Goal: Information Seeking & Learning: Learn about a topic

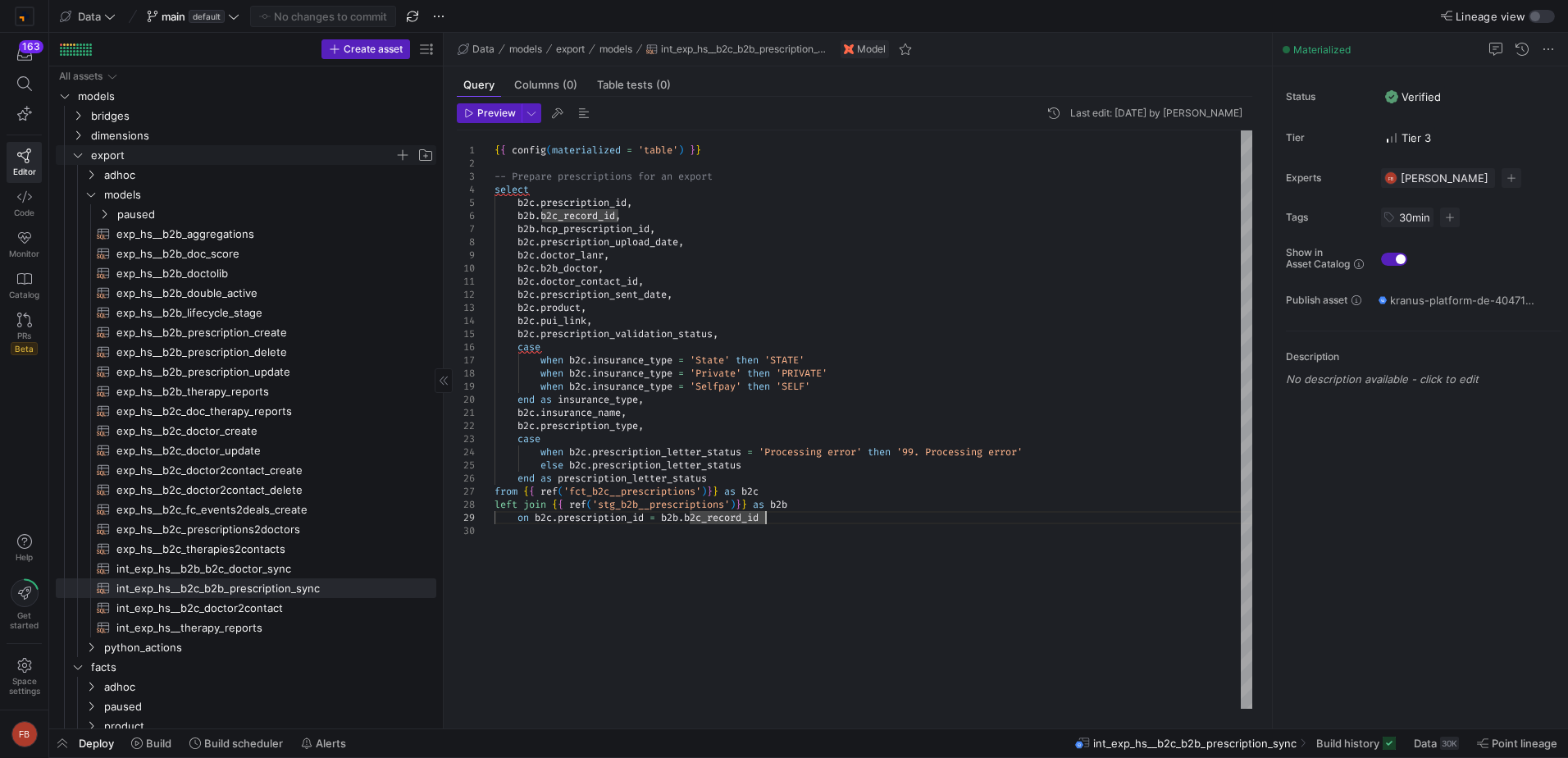
click at [84, 159] on span "export" at bounding box center [252, 155] width 366 height 18
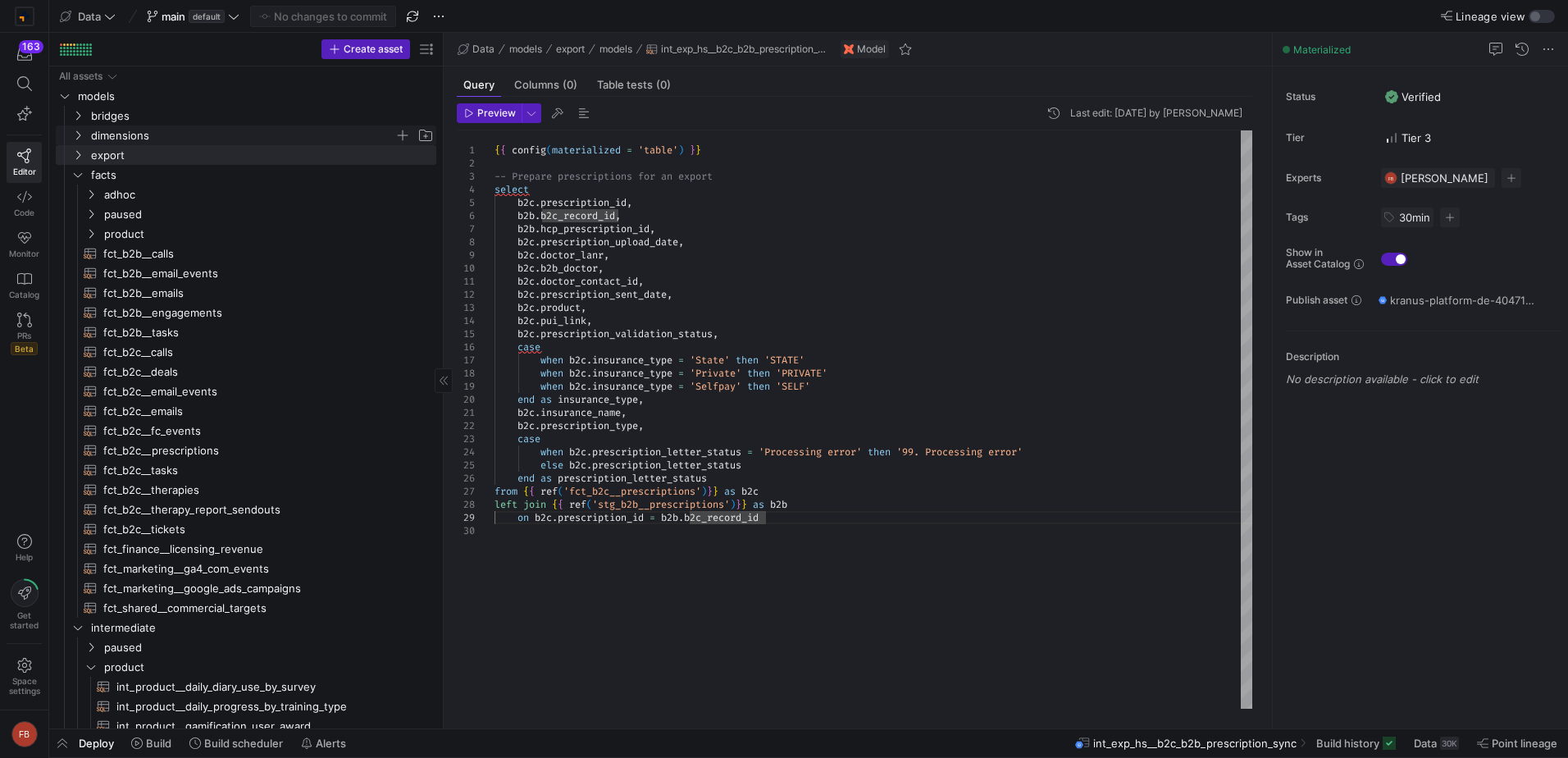
click at [77, 141] on y42-icon "Press SPACE to select this row." at bounding box center [78, 136] width 13 height 13
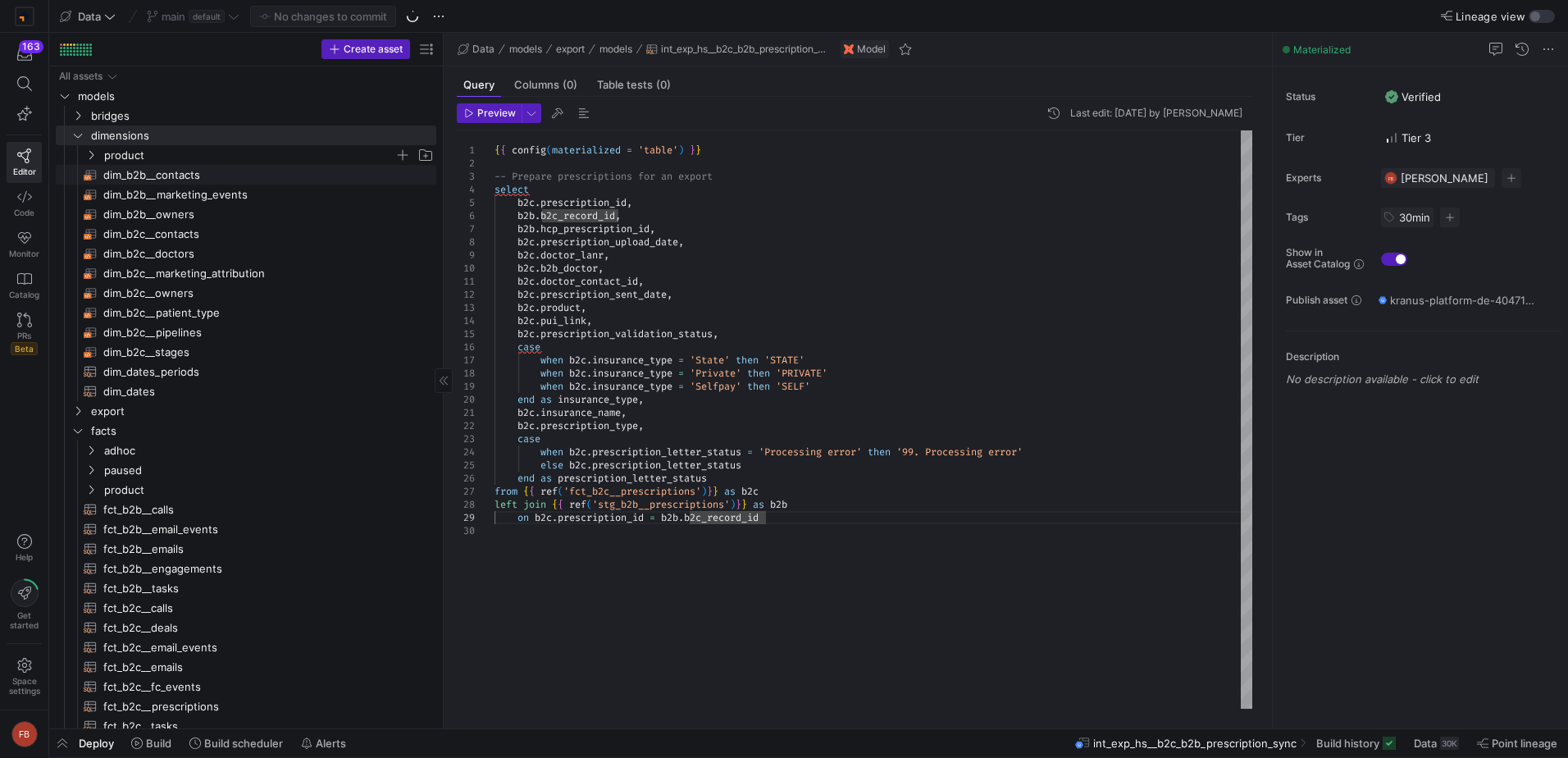
click at [92, 155] on icon "Press SPACE to select this row." at bounding box center [91, 155] width 11 height 9
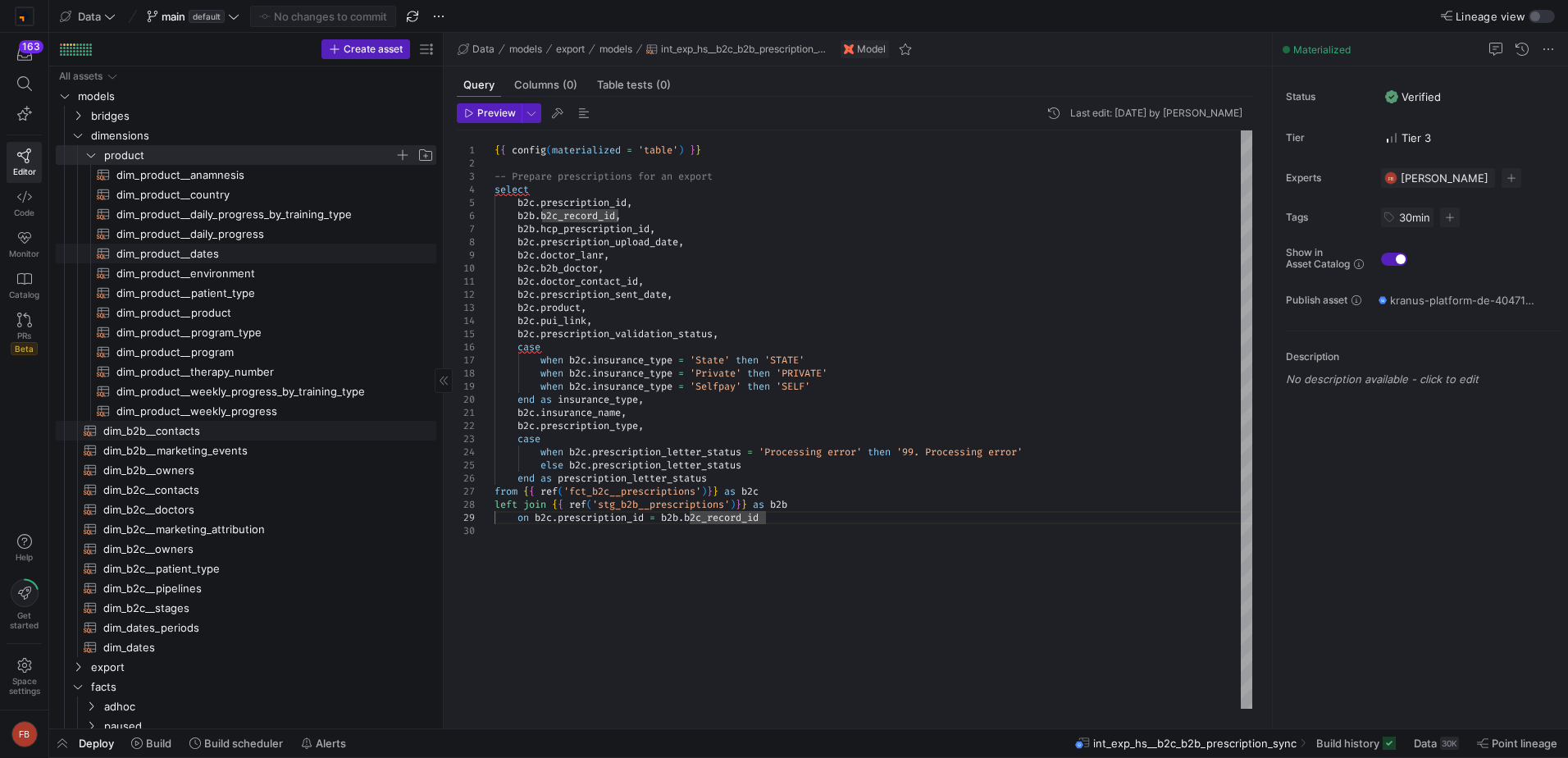
click at [267, 251] on span "dim_product__dates​​​​​​​​​​" at bounding box center [267, 254] width 301 height 19
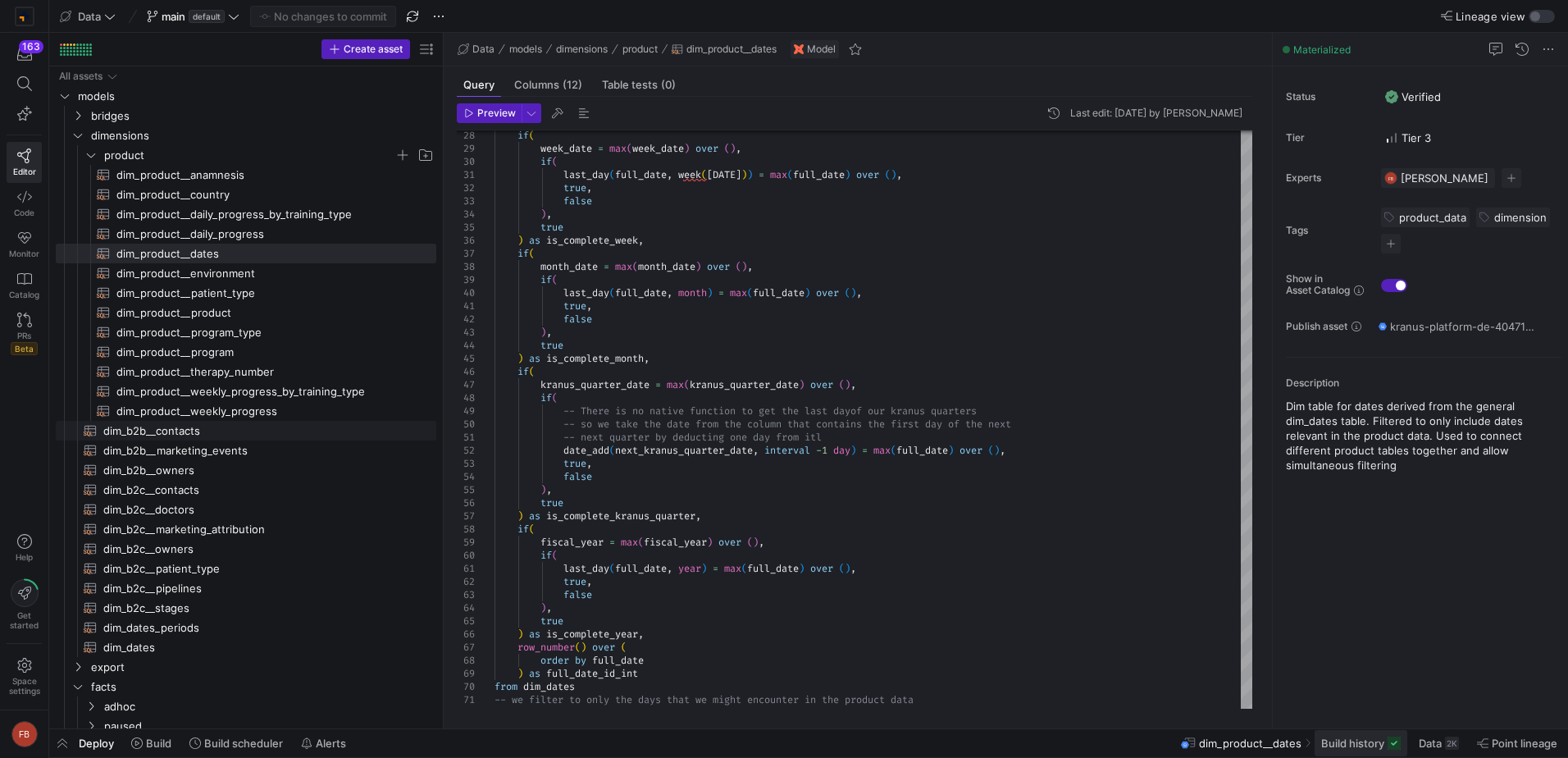
click at [1339, 745] on span "Build history" at bounding box center [1353, 743] width 64 height 13
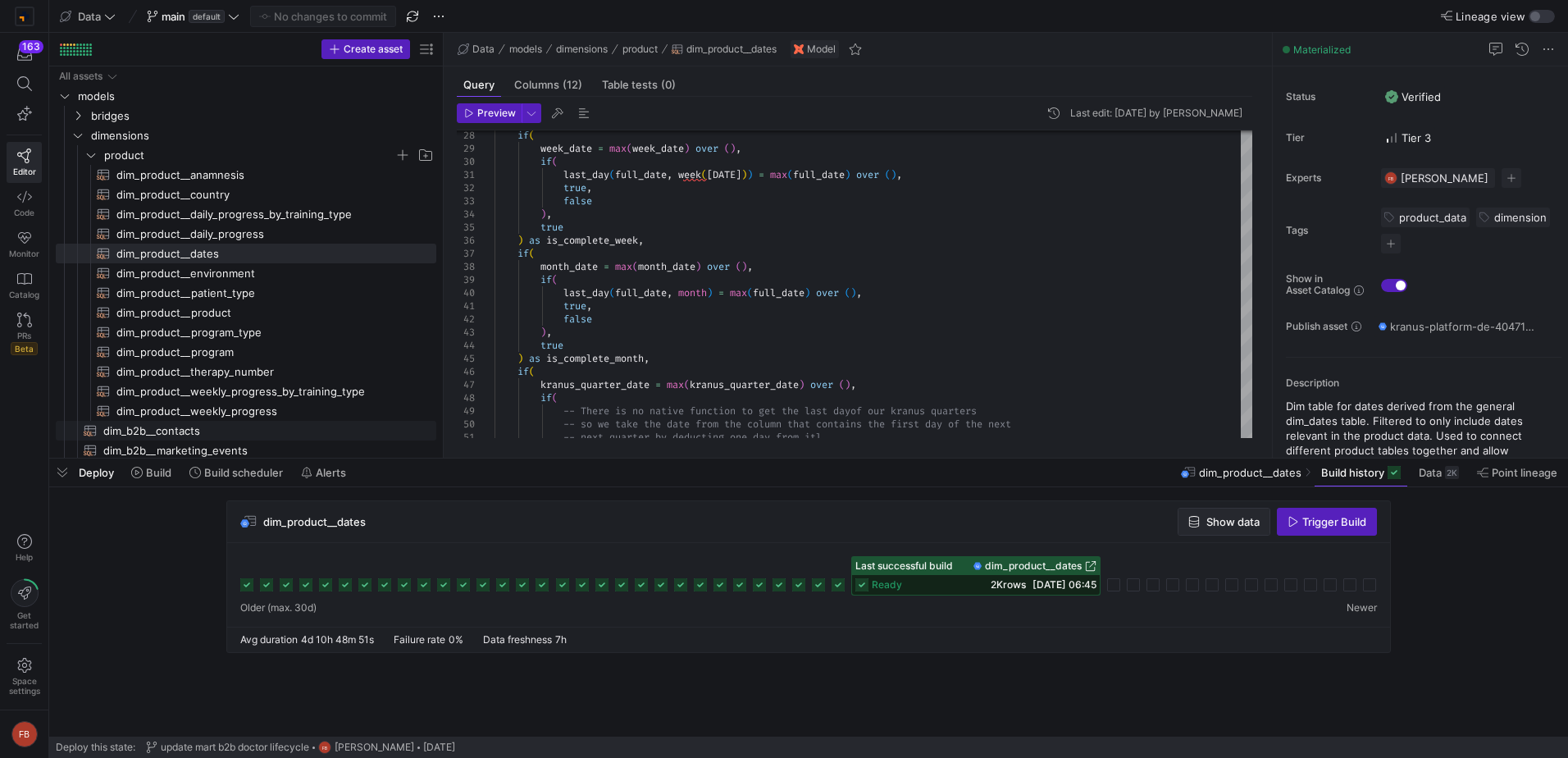
click at [1238, 523] on span "Show data" at bounding box center [1233, 522] width 53 height 13
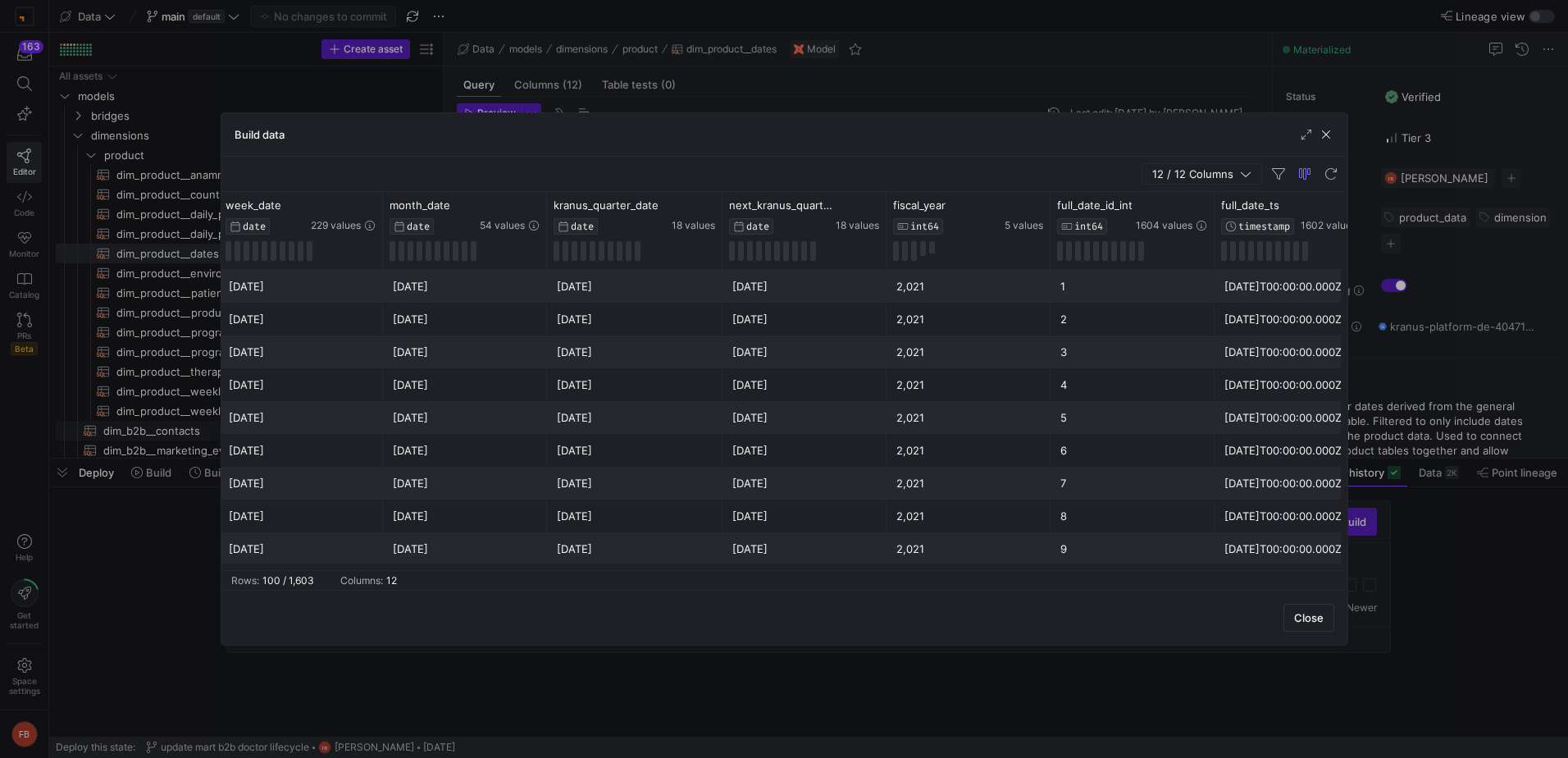
scroll to position [0, 902]
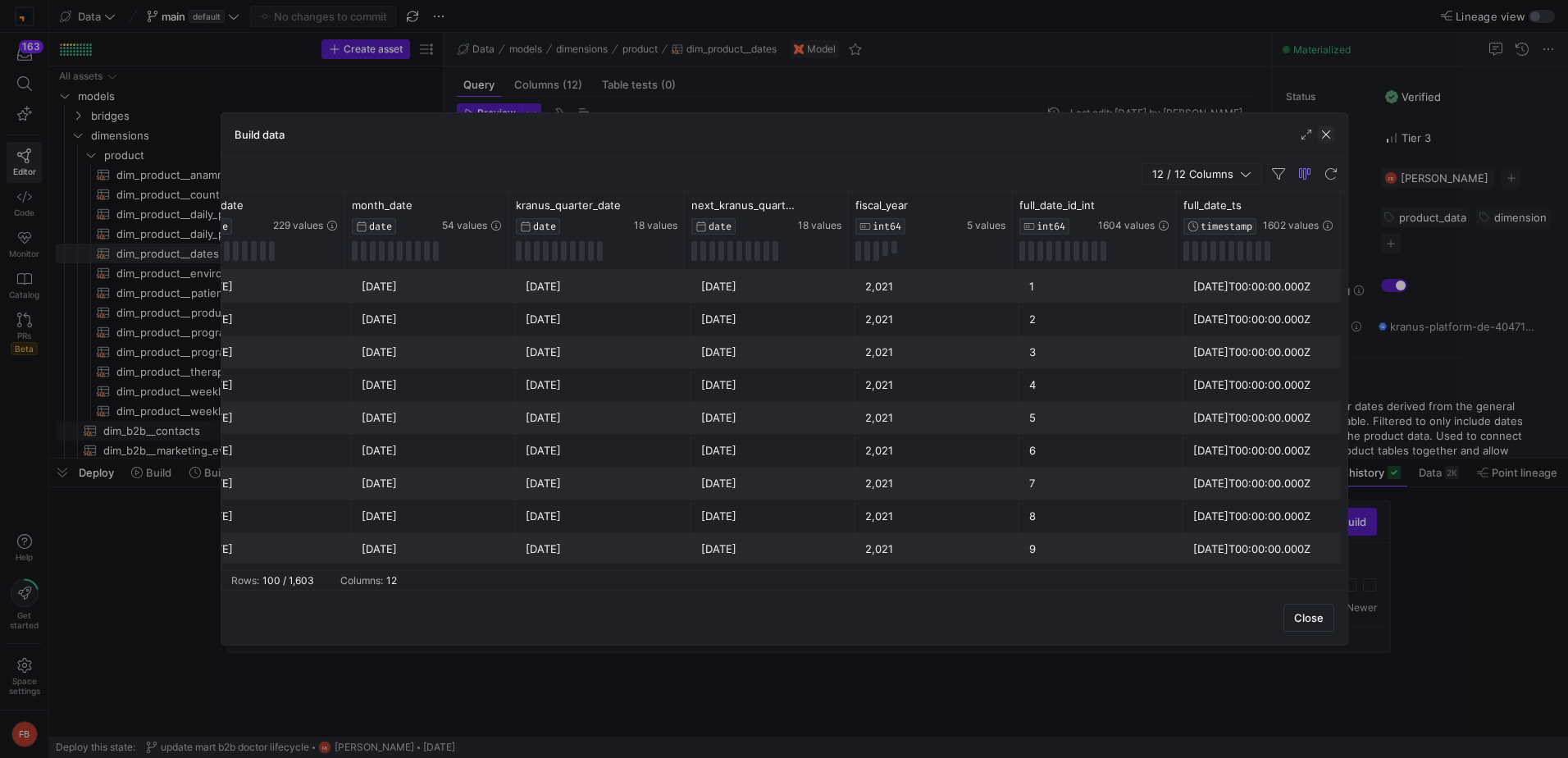
click at [1328, 130] on span "button" at bounding box center [1326, 134] width 16 height 16
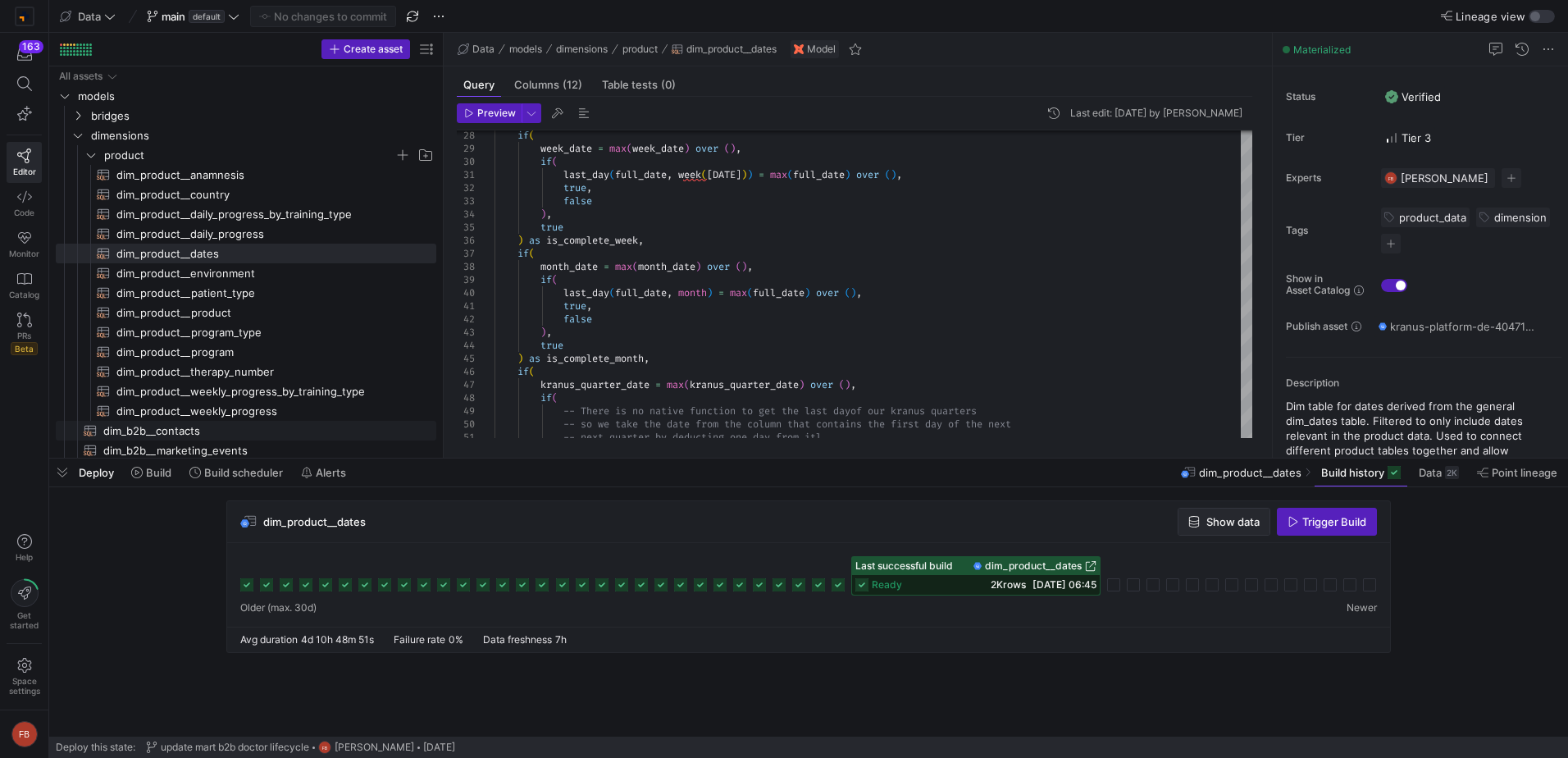
click at [1208, 518] on span "Show data" at bounding box center [1233, 522] width 53 height 13
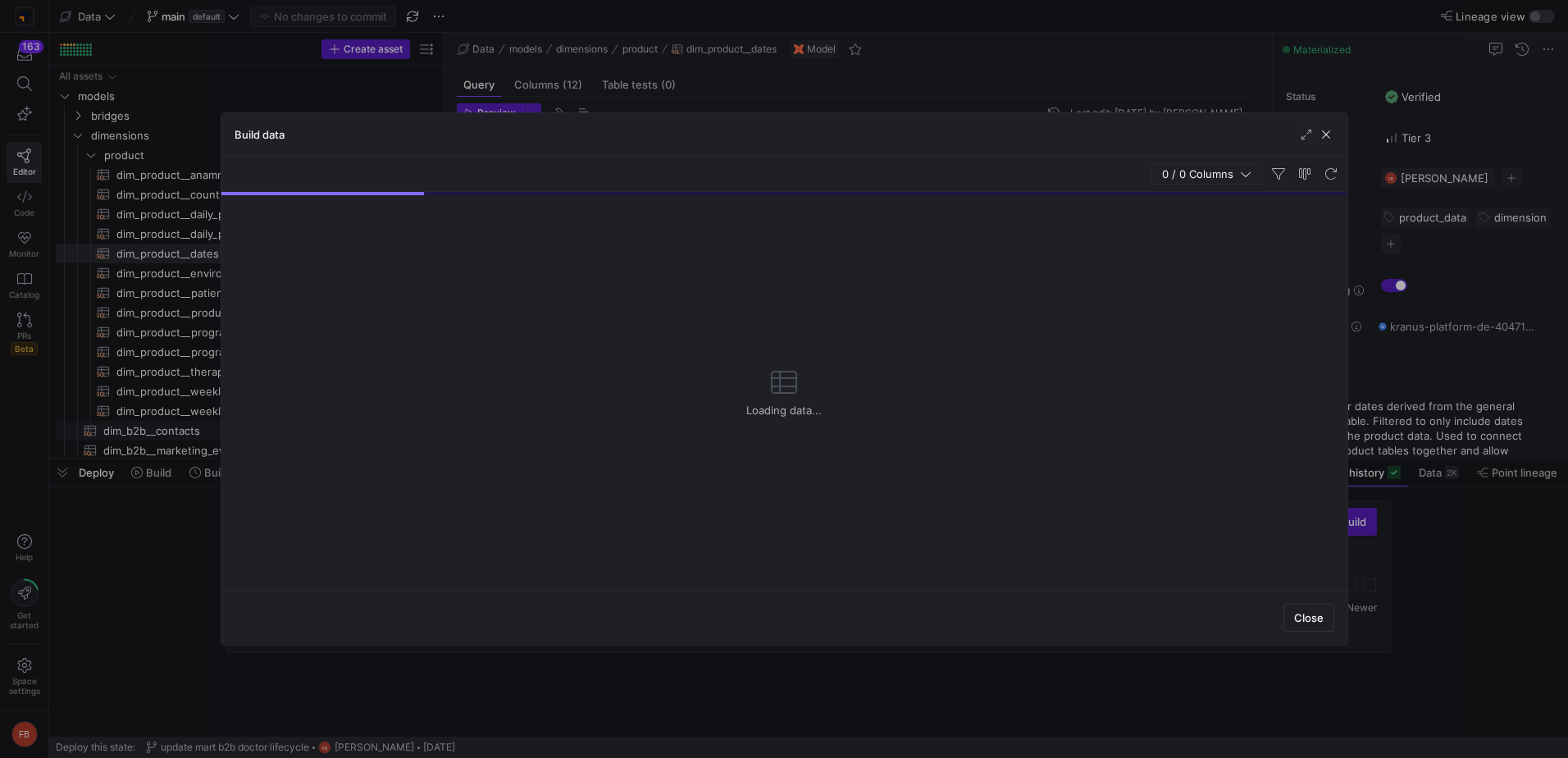
click at [1331, 145] on div "Build data" at bounding box center [784, 135] width 1126 height 44
click at [1327, 137] on span "button" at bounding box center [1326, 134] width 16 height 16
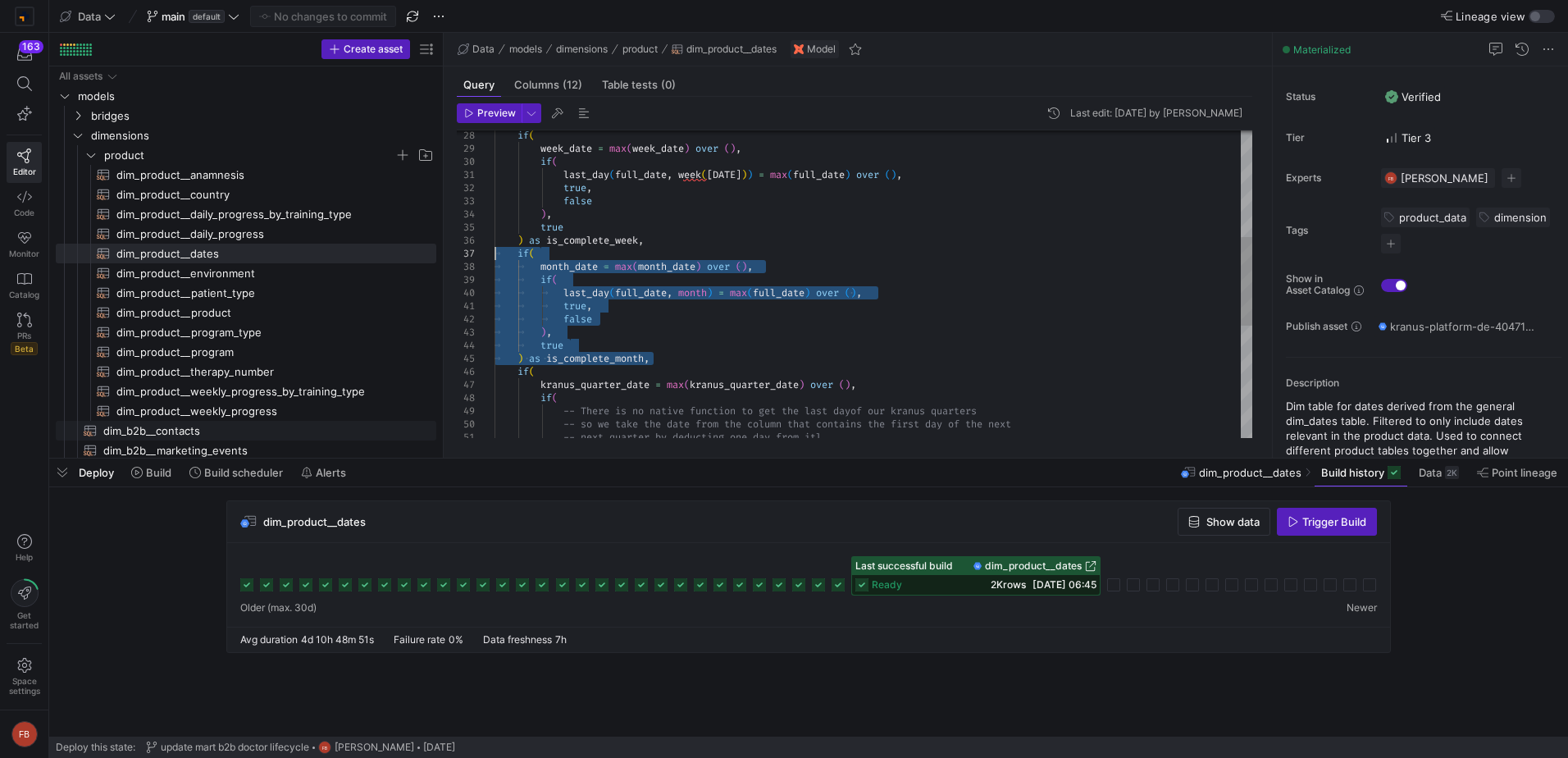
drag, startPoint x: 661, startPoint y: 357, endPoint x: 455, endPoint y: 258, distance: 228.6
click at [494, 258] on div ") , true ) as is_complete_week , if ( month_date = max ( month_date ) over ( ) …" at bounding box center [873, 292] width 758 height 1063
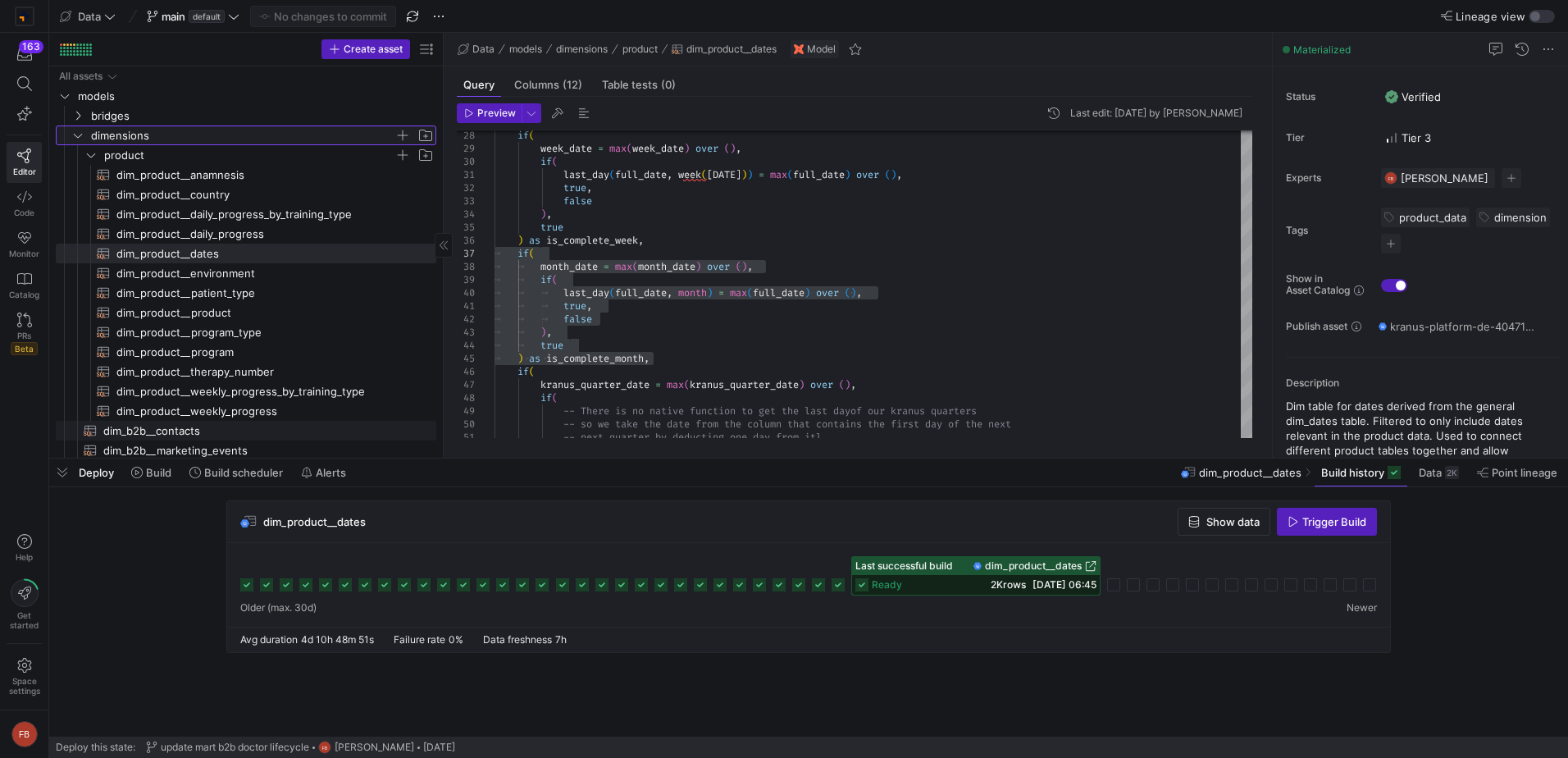
click at [74, 143] on span "dimensions" at bounding box center [252, 135] width 366 height 18
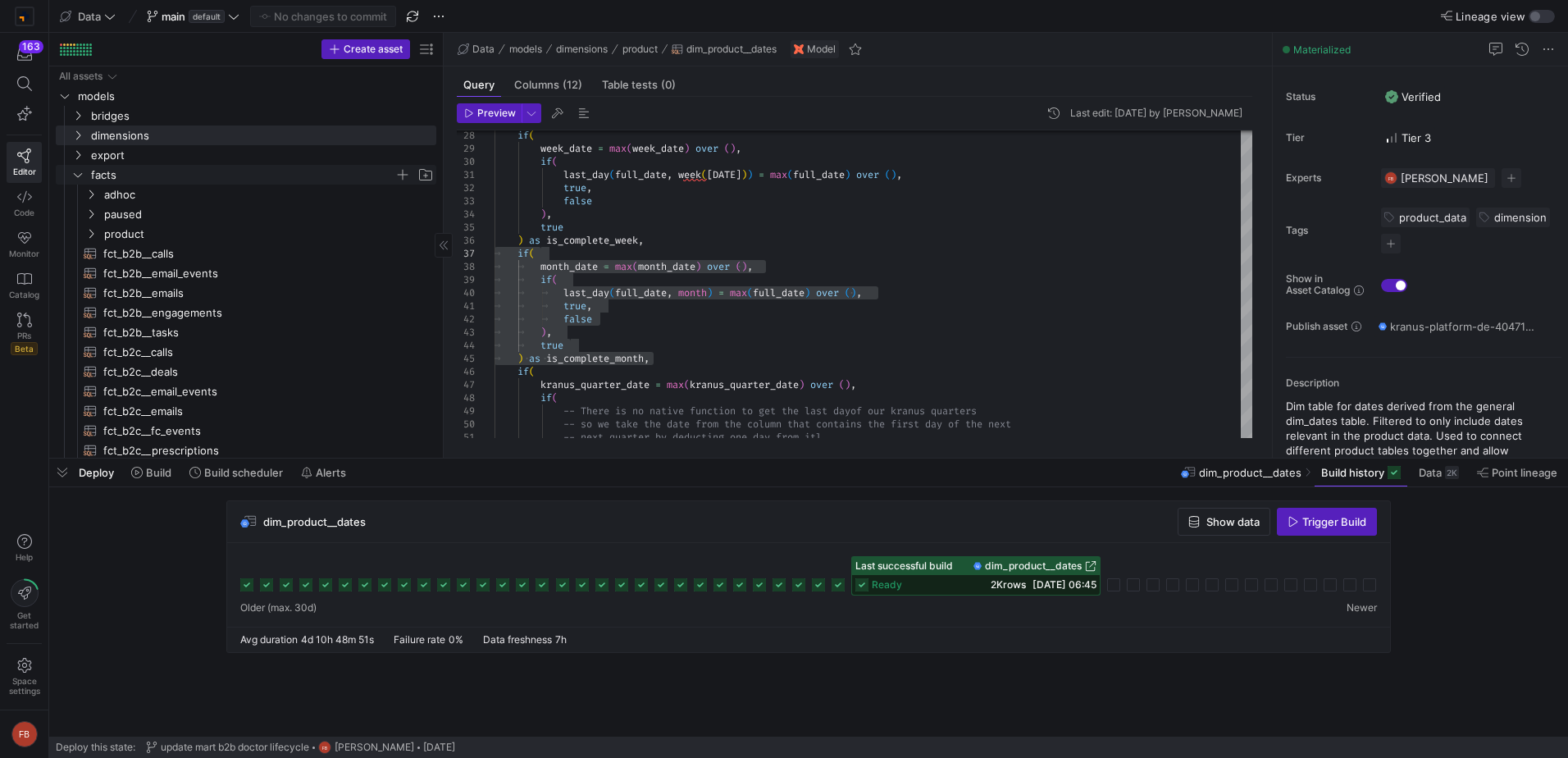
click at [79, 175] on icon "Press SPACE to select this row." at bounding box center [78, 175] width 11 height 9
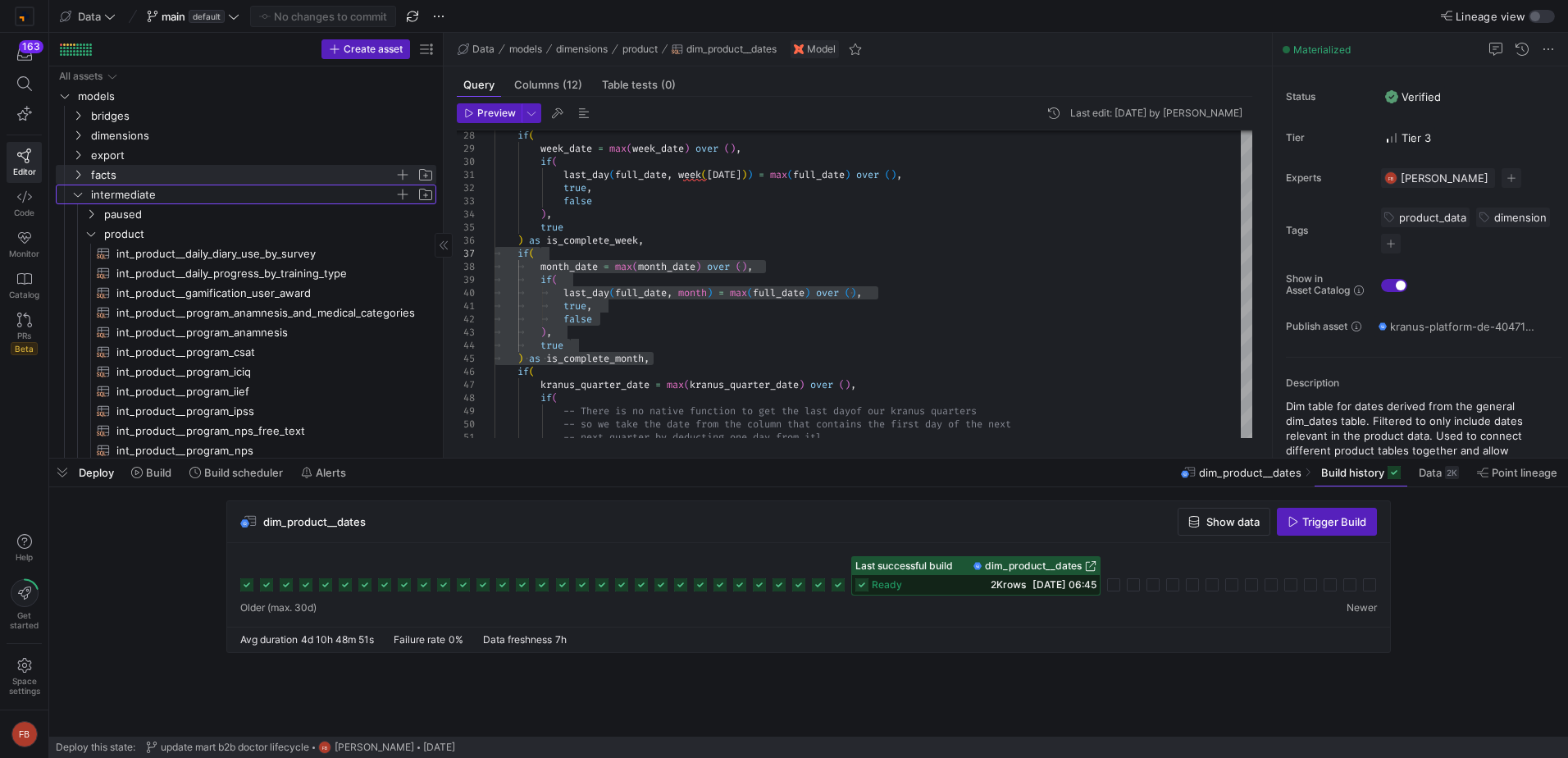
click at [82, 192] on icon "Press SPACE to select this row." at bounding box center [78, 194] width 11 height 9
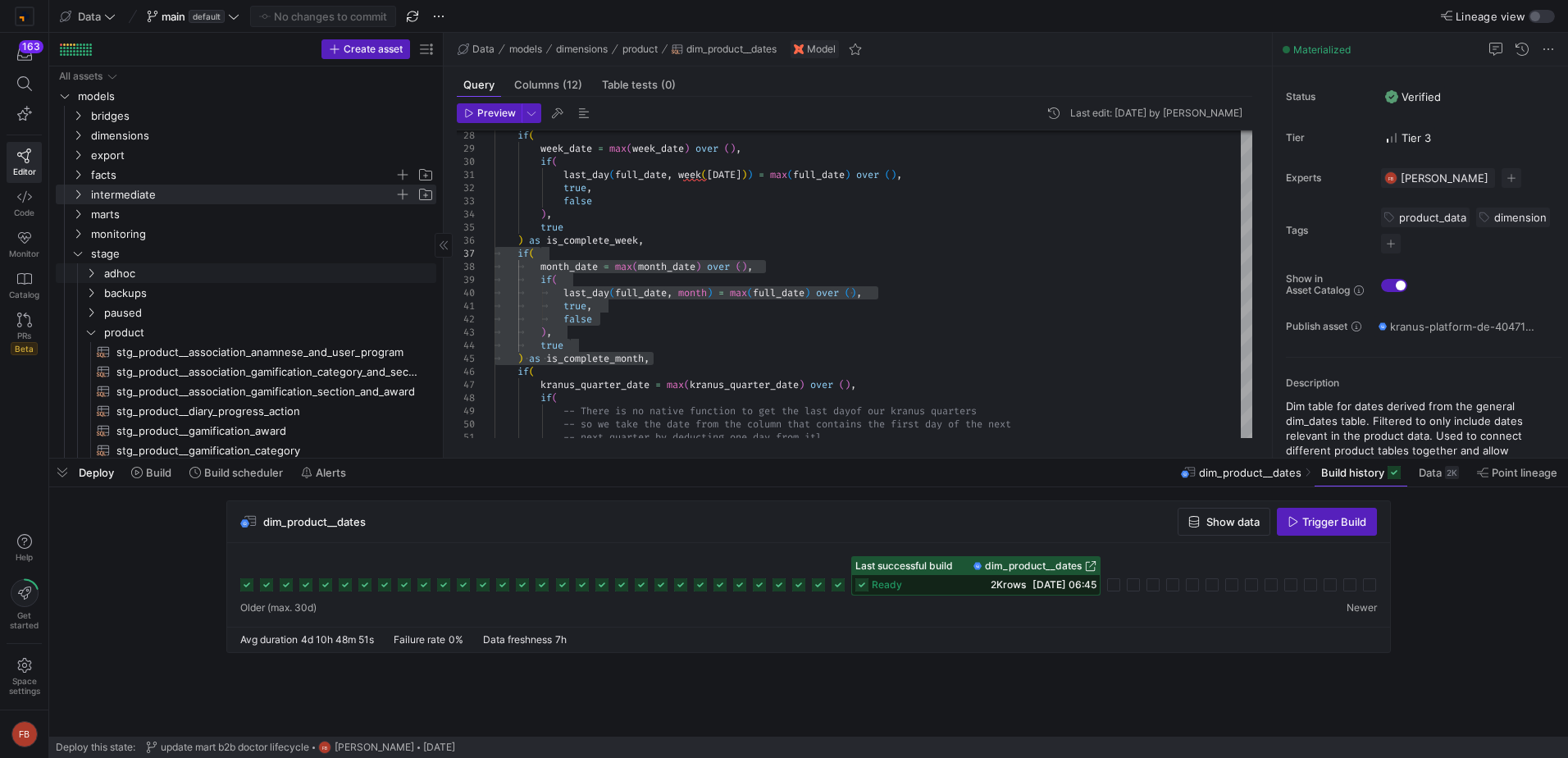
click at [78, 263] on link "stage" at bounding box center [246, 253] width 380 height 20
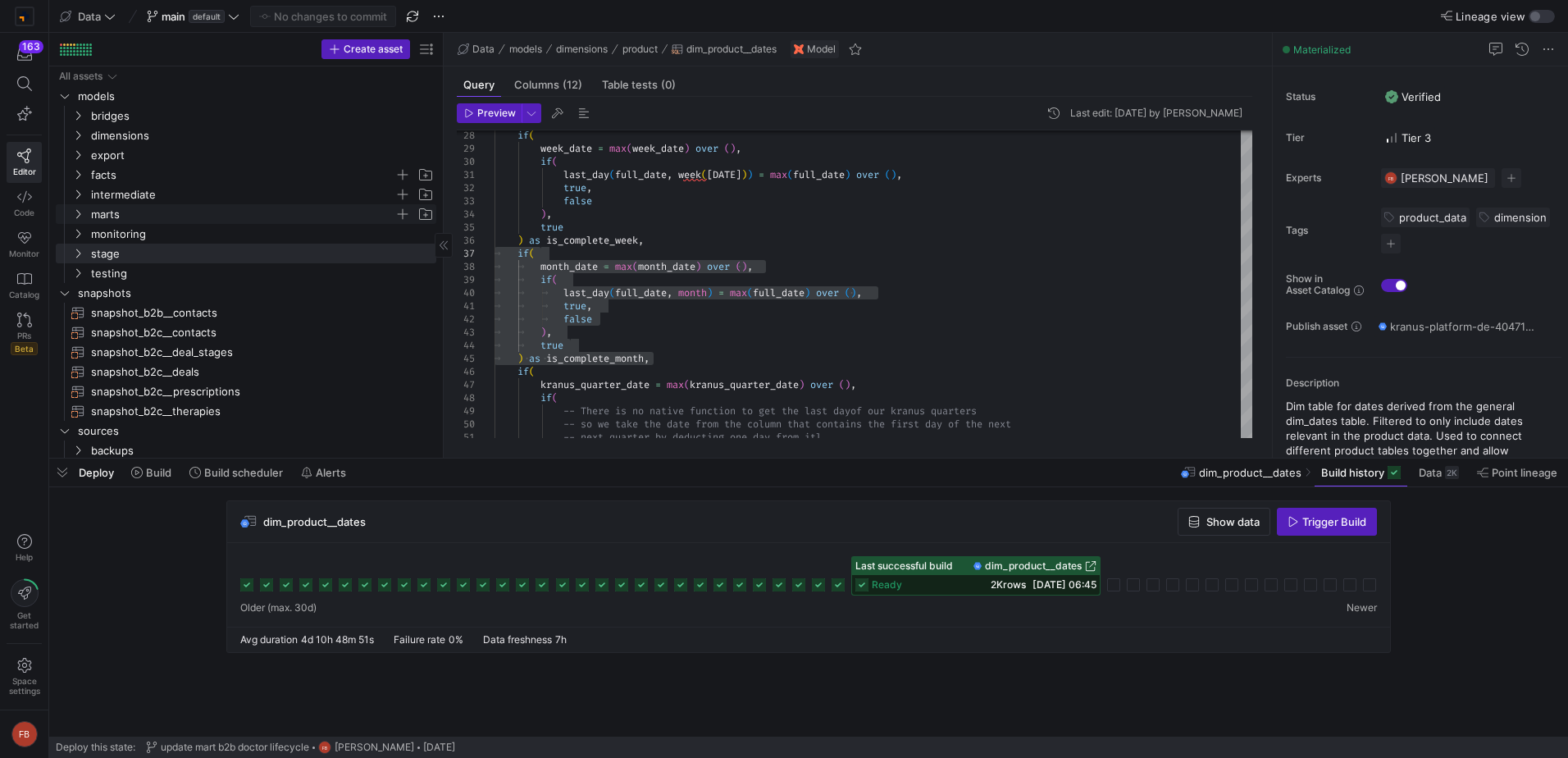
click at [81, 216] on icon "Press SPACE to select this row." at bounding box center [78, 213] width 11 height 9
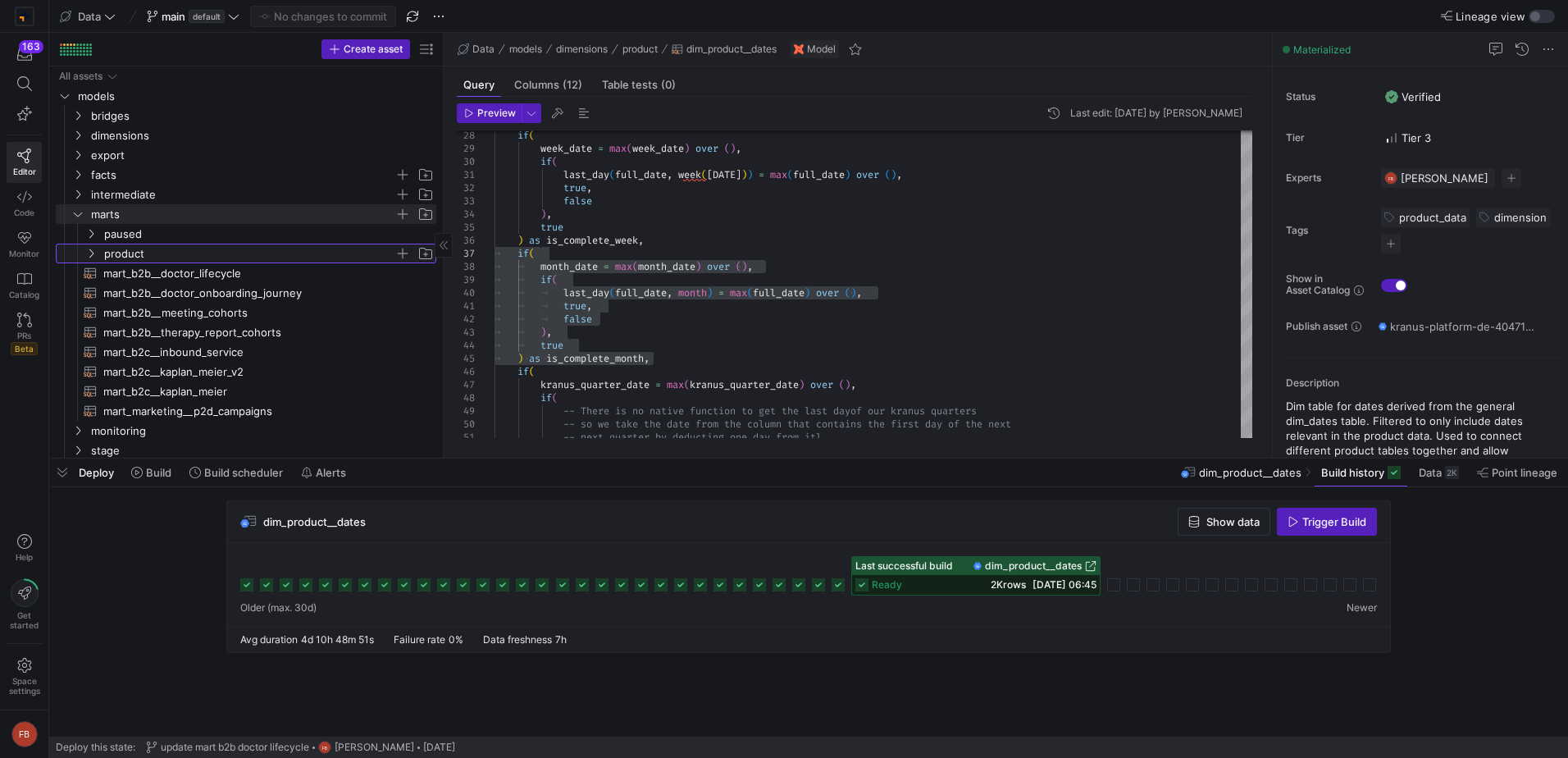
click at [89, 254] on icon "Press SPACE to select this row." at bounding box center [91, 253] width 11 height 9
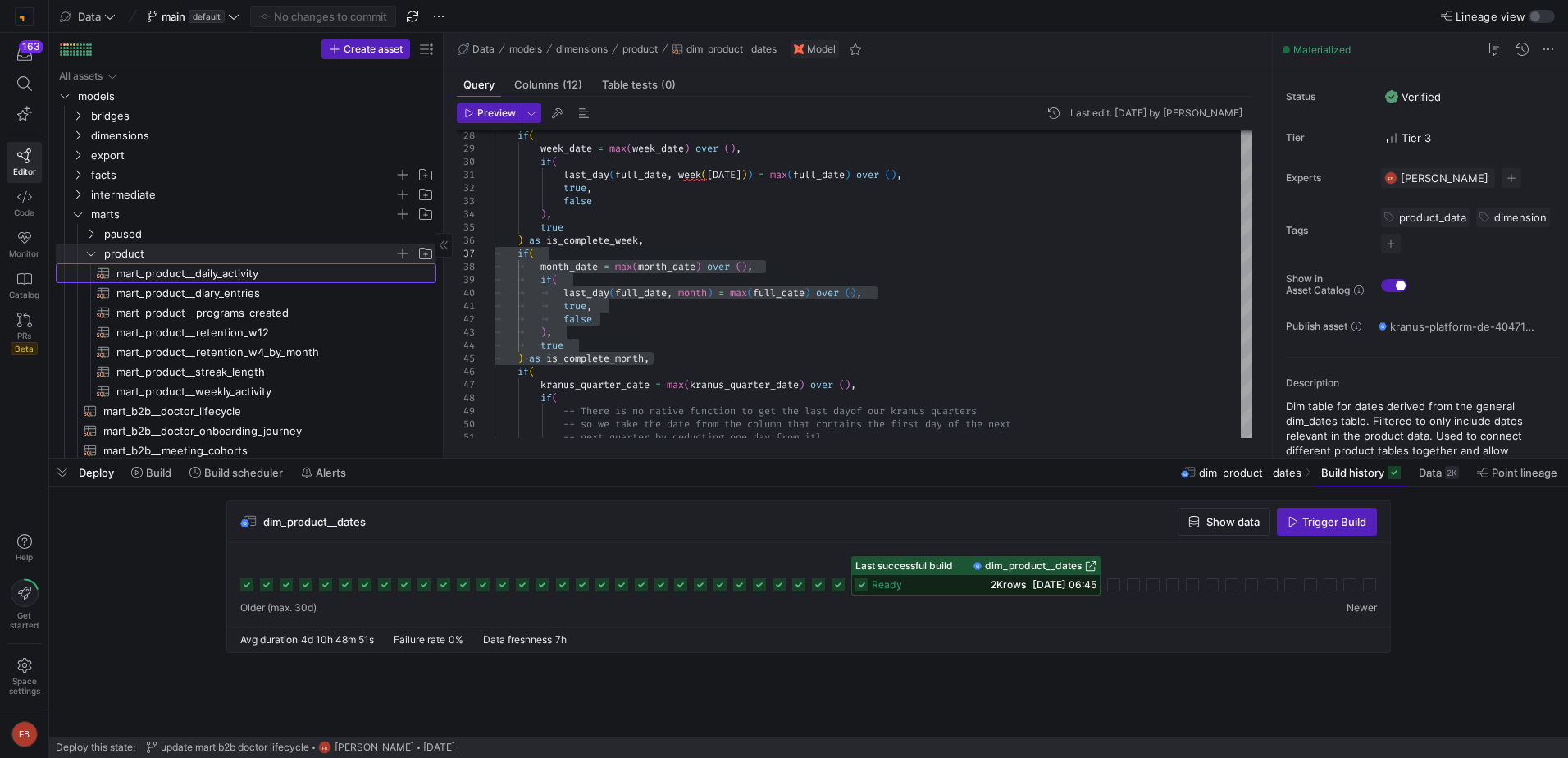
click at [239, 269] on span "mart_product__daily_activity​​​​​​​​​​" at bounding box center [267, 273] width 301 height 19
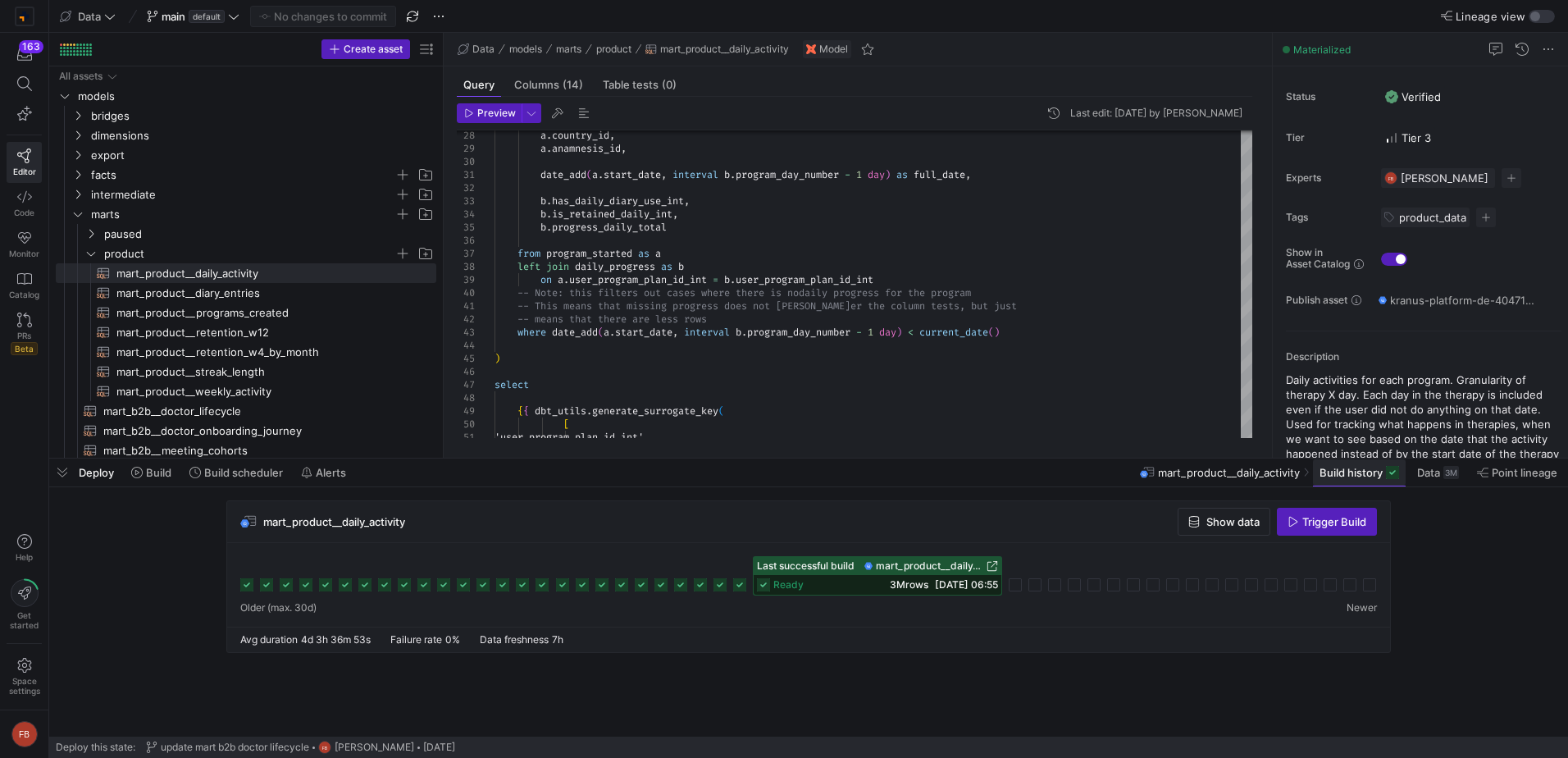
click at [1326, 478] on span "Build history" at bounding box center [1351, 472] width 64 height 13
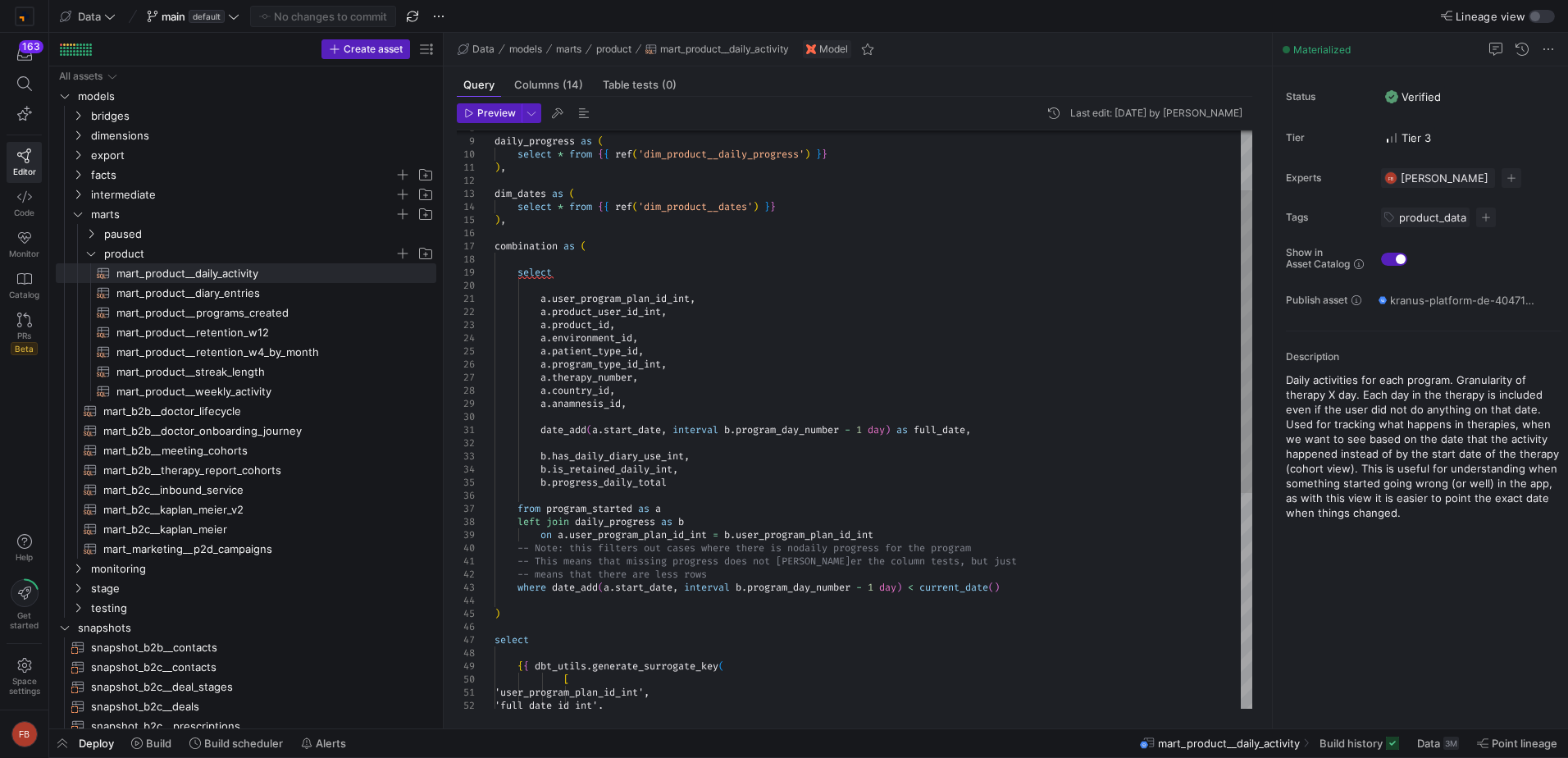
type textarea "a.user_program_plan_id_int, a.product_user_id_int, a.product_id, a.environment_…"
click at [1067, 396] on div "on a . user_program_plan_id_int = b . user_program_plan_id_int -- Note: this fi…" at bounding box center [873, 567] width 758 height 1102
type textarea "is_"
type textarea "date_add(a.start_date, interval b.program_day_number - 1 day) as full_date, b.h…"
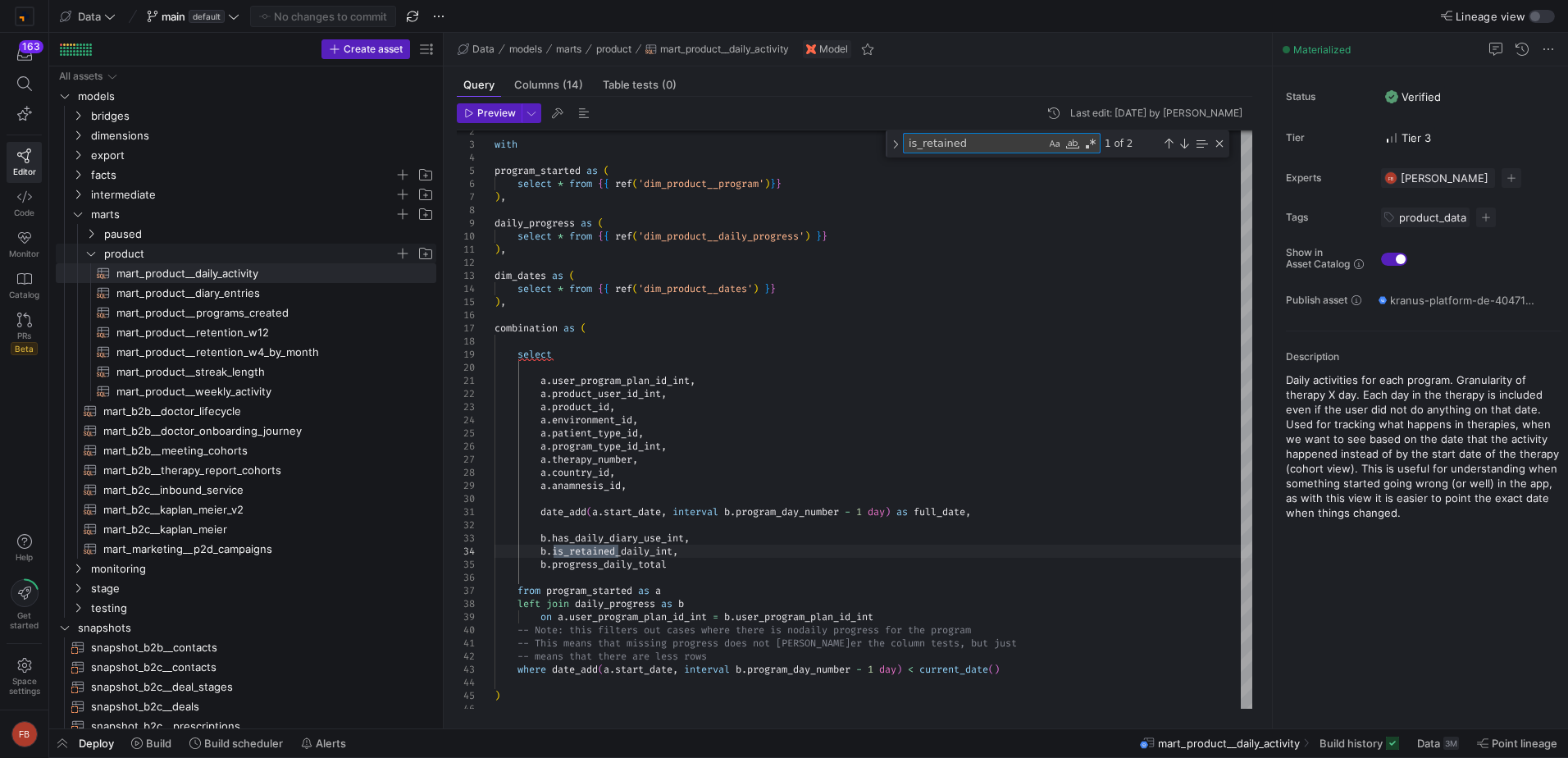
type textarea "is_retained"
click at [94, 254] on icon "Press SPACE to select this row." at bounding box center [91, 253] width 11 height 9
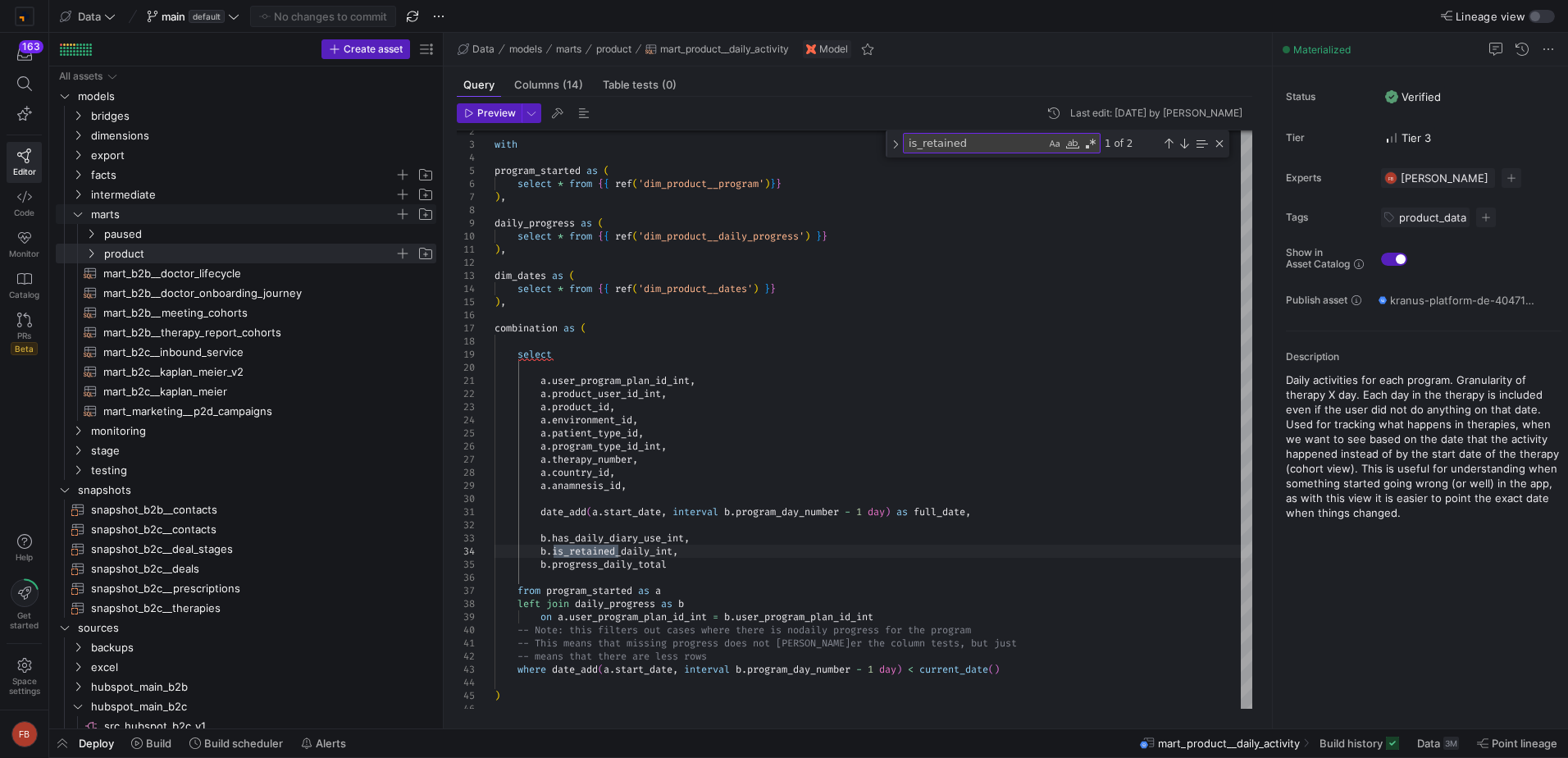
click at [74, 215] on icon "Press SPACE to select this row." at bounding box center [78, 213] width 11 height 9
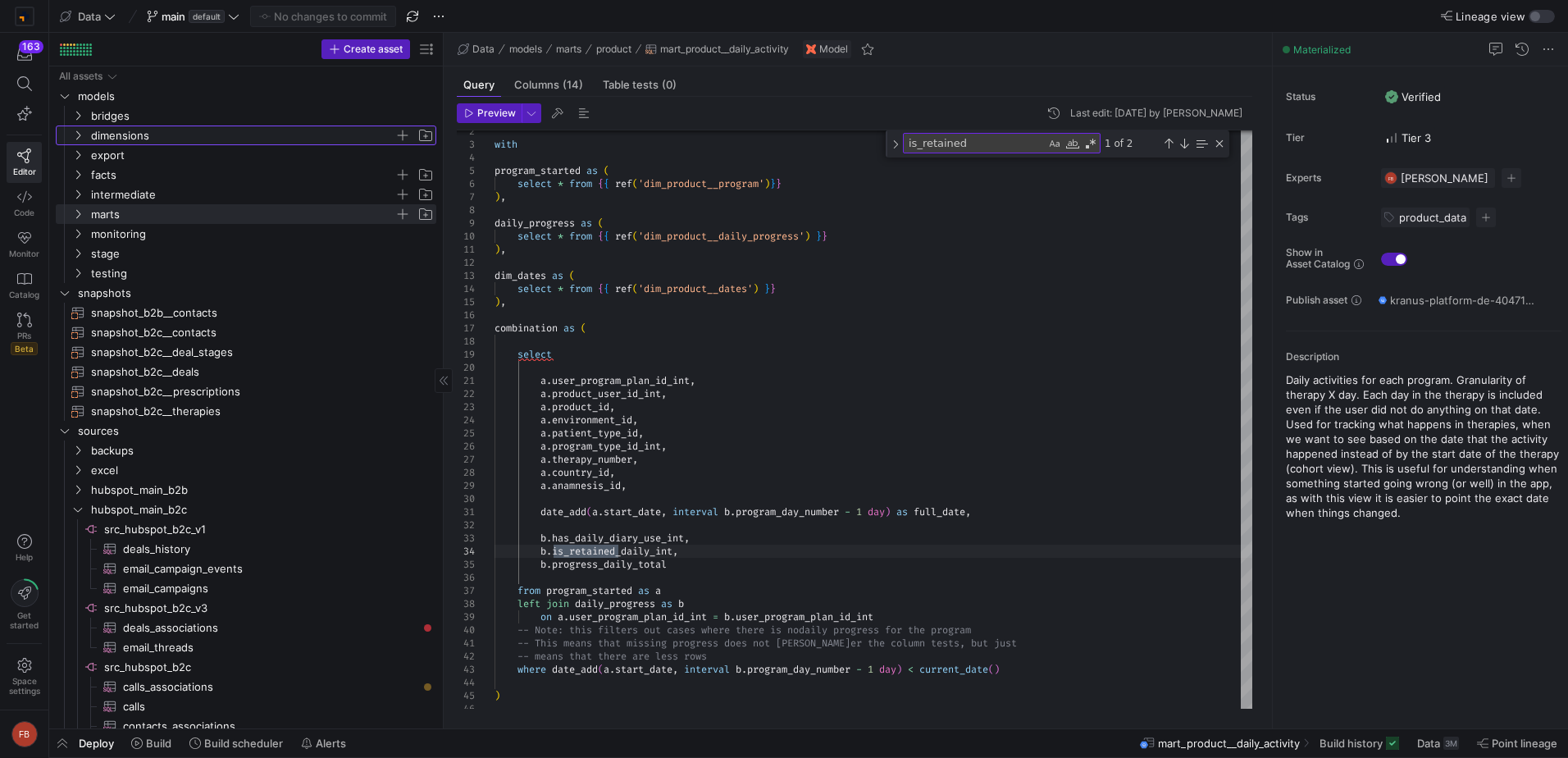
click at [78, 138] on icon "Press SPACE to select this row." at bounding box center [78, 136] width 4 height 9
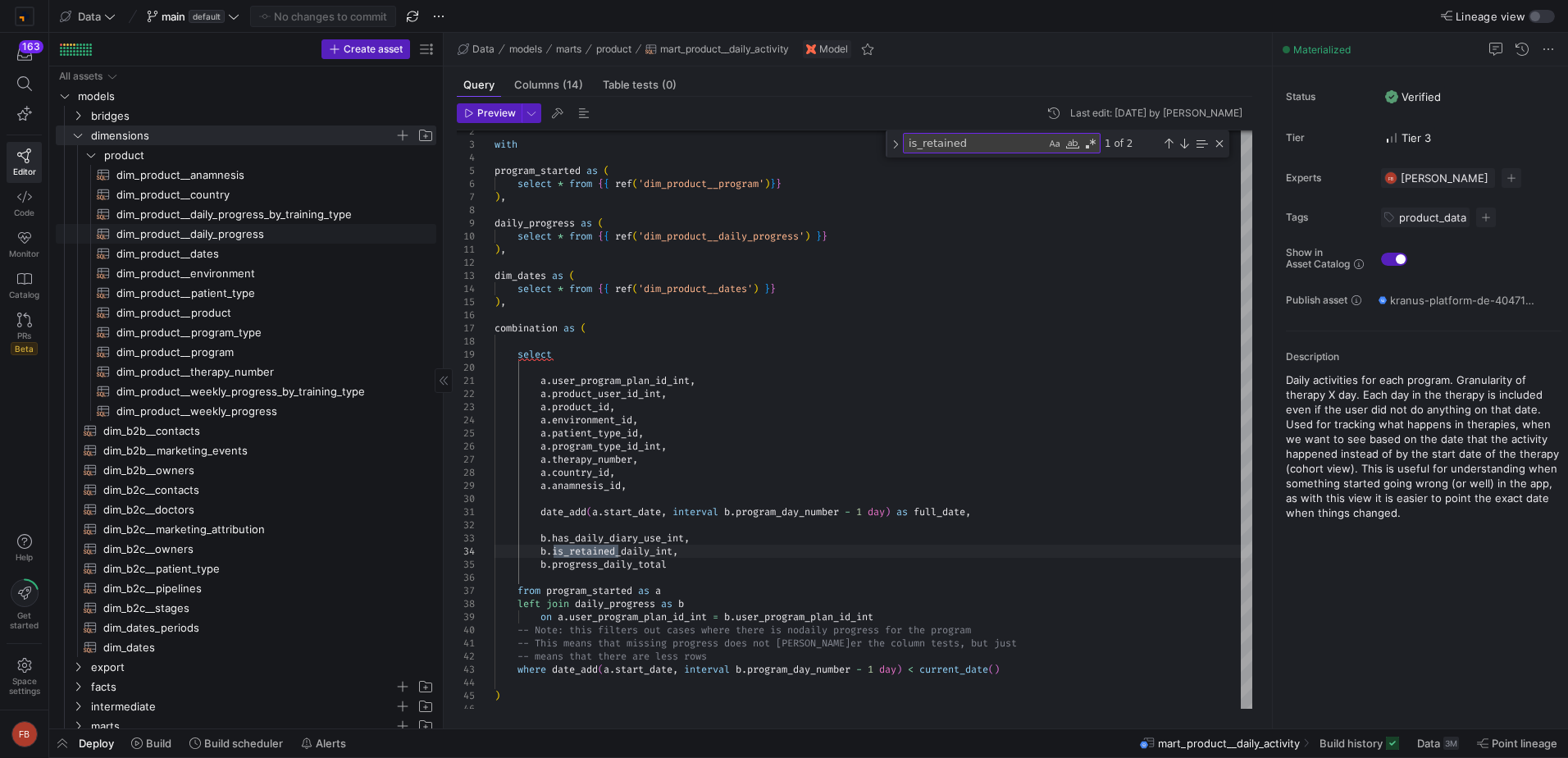
click at [258, 237] on span "dim_product__daily_progress​​​​​​​​​​" at bounding box center [267, 234] width 301 height 19
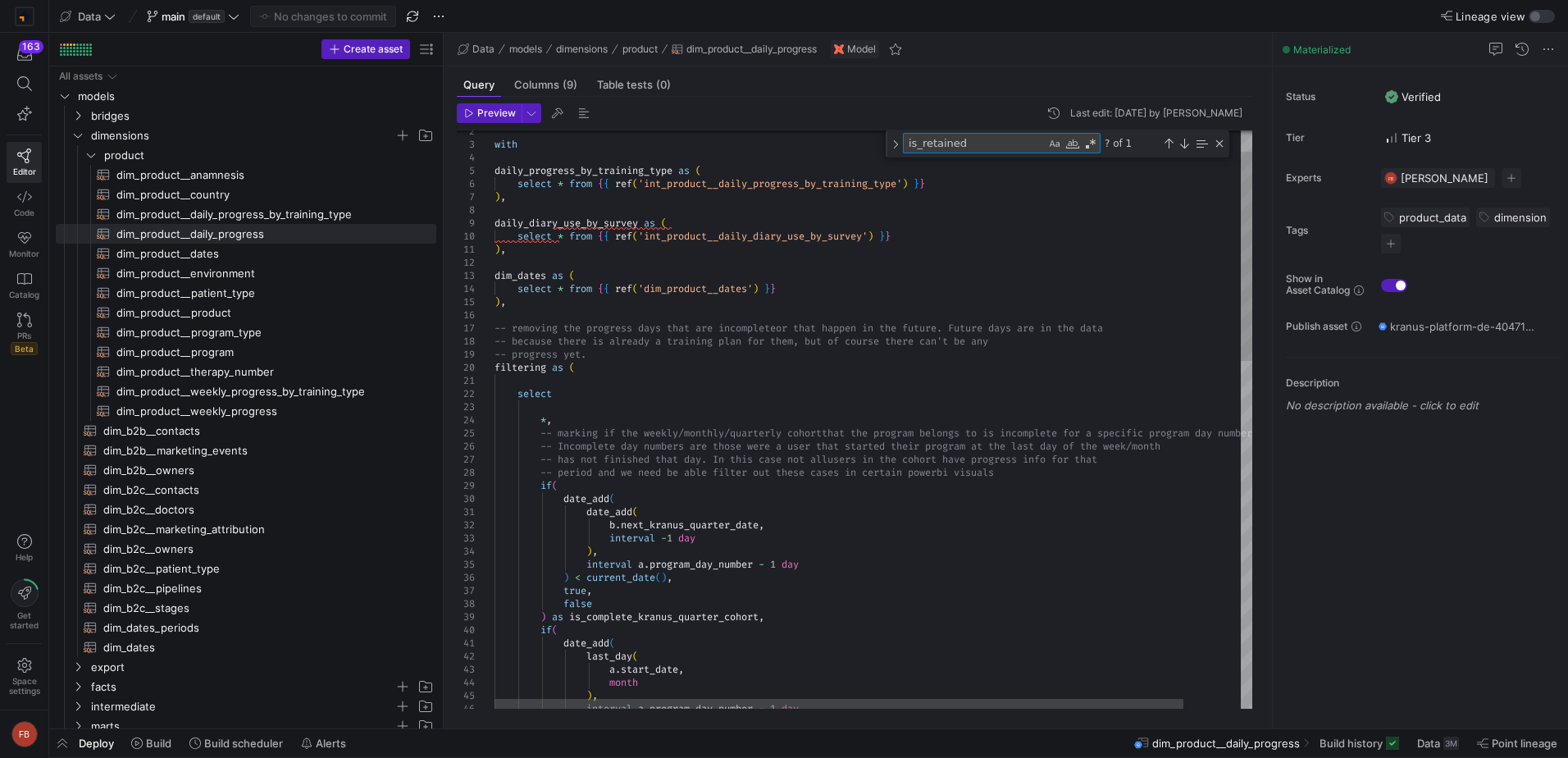
click at [1001, 139] on textarea "is_retained" at bounding box center [975, 143] width 142 height 19
type textarea "cast(progress_daily_total > 0 as int64) as is_retained_daily_int, has_daily_dia…"
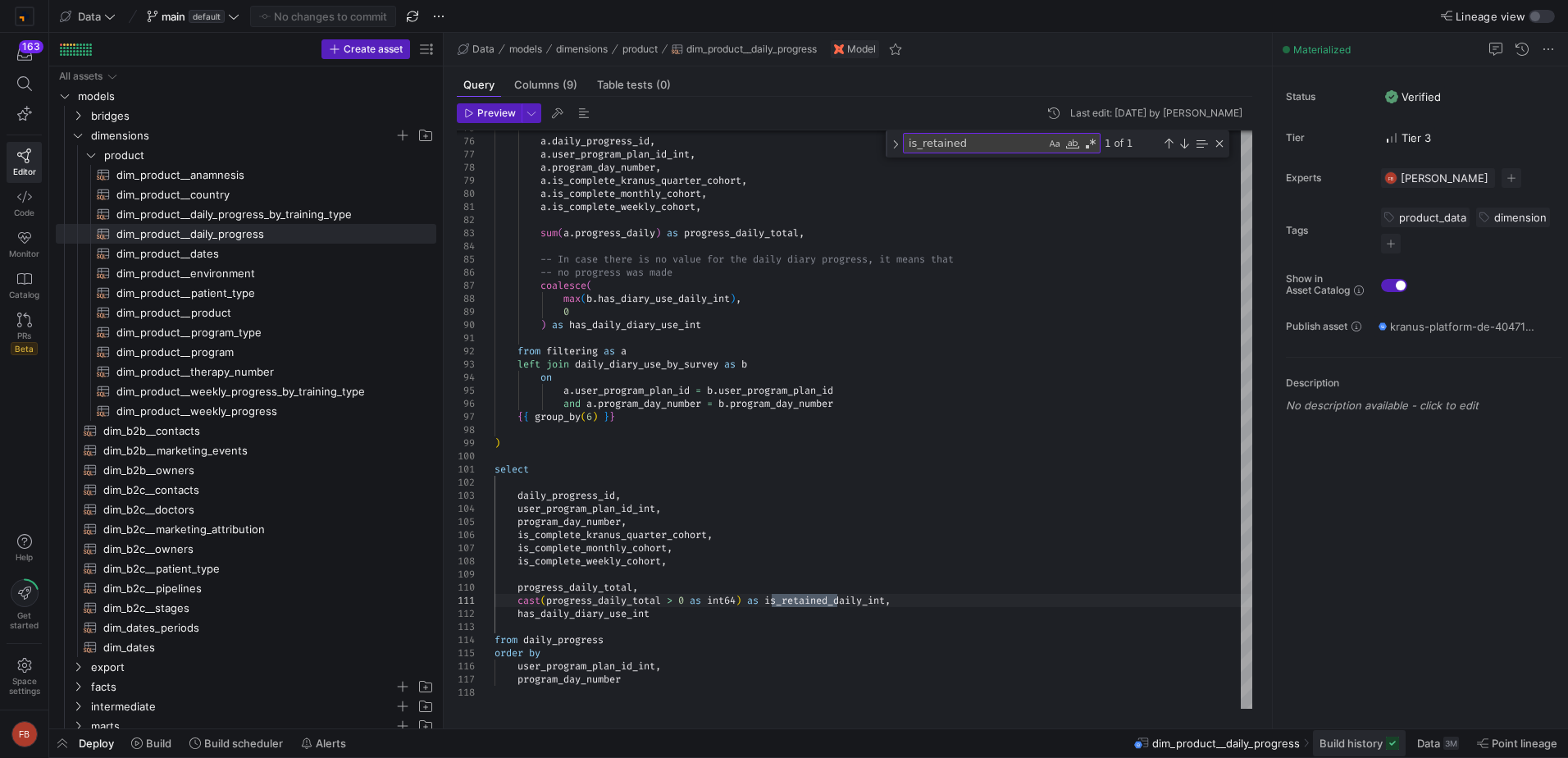
click at [1346, 739] on span "Build history" at bounding box center [1351, 743] width 64 height 13
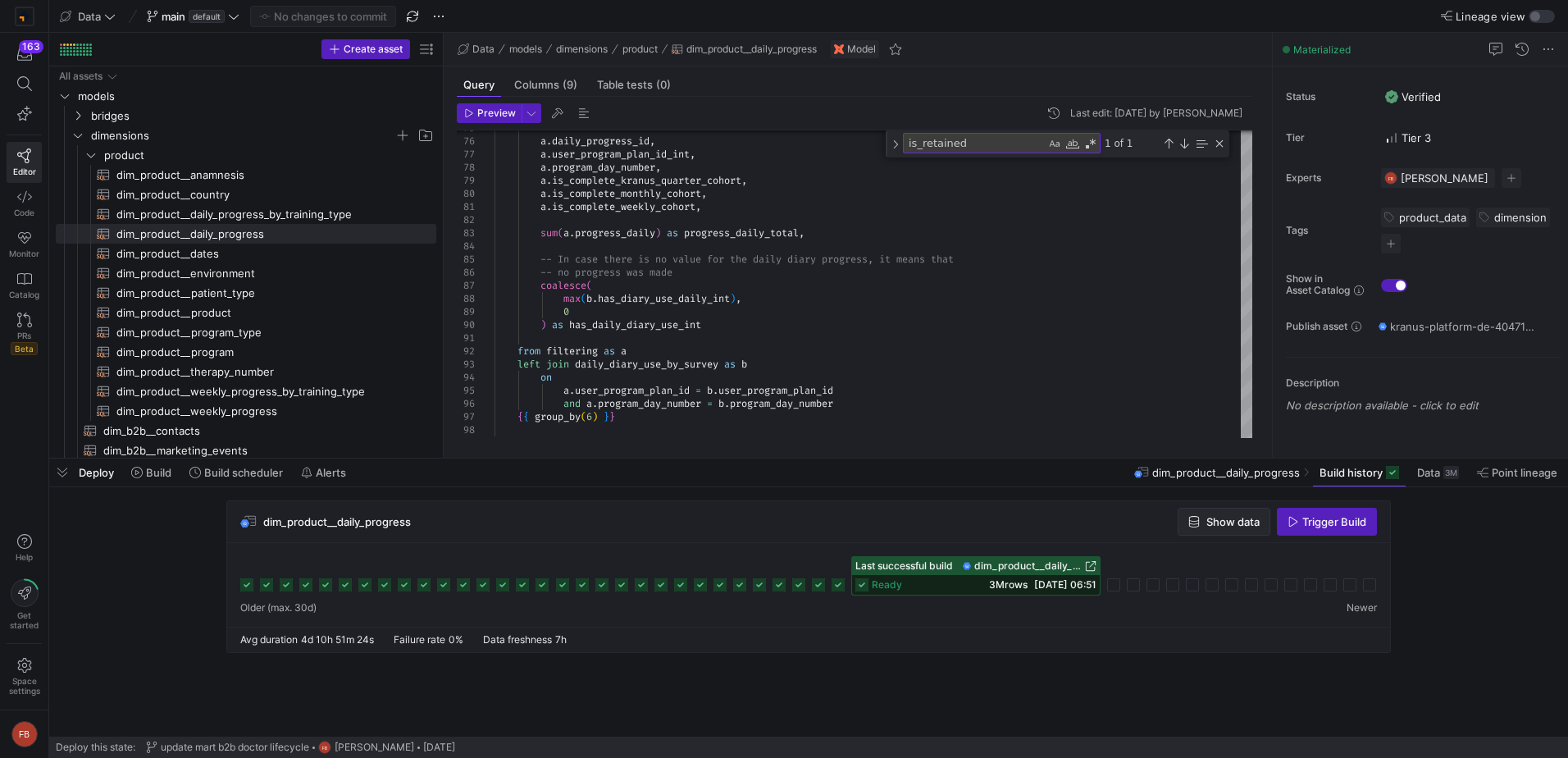
click at [1207, 522] on span "Show data" at bounding box center [1233, 522] width 53 height 13
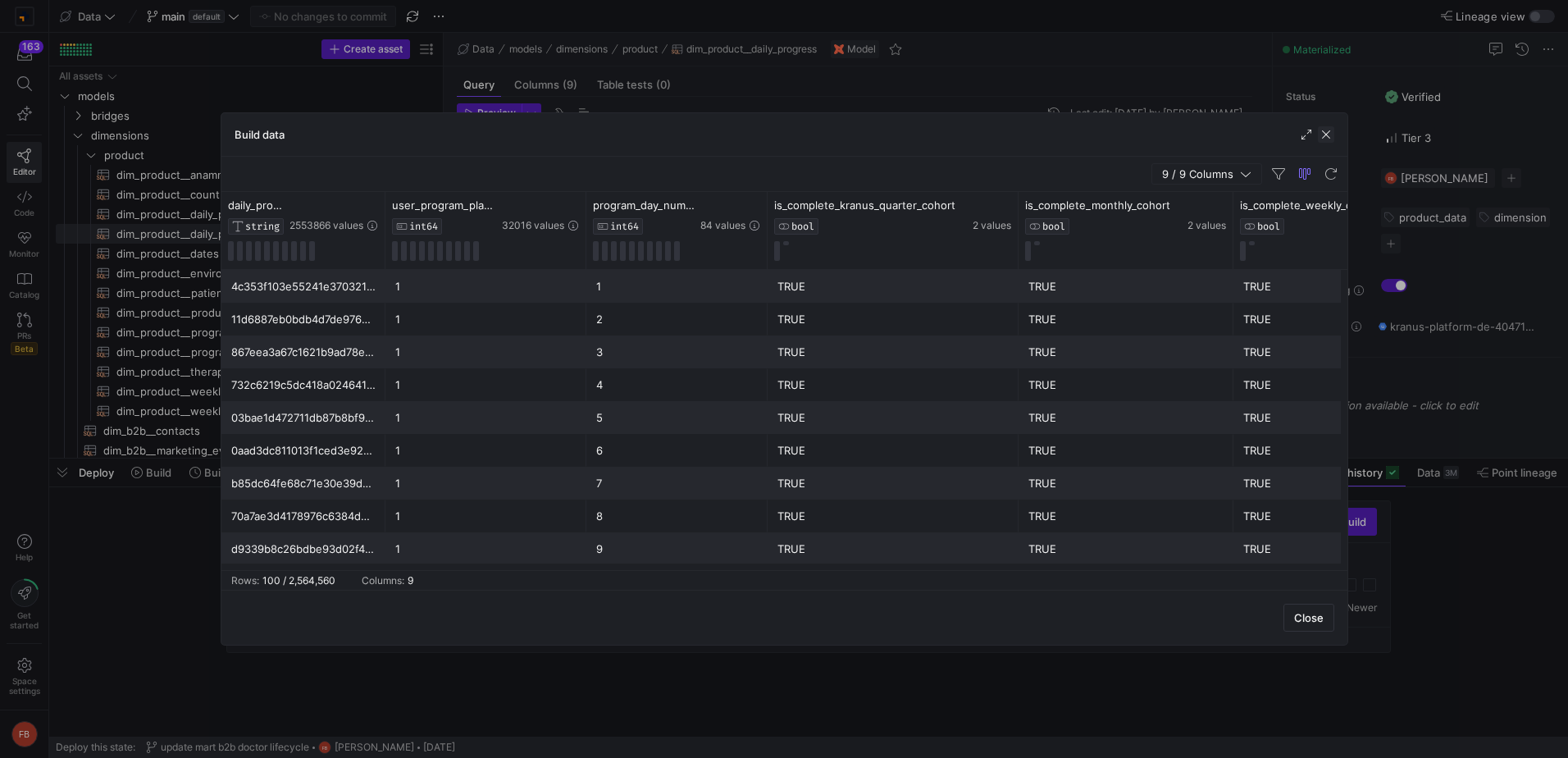
click at [1326, 138] on span "button" at bounding box center [1326, 134] width 16 height 16
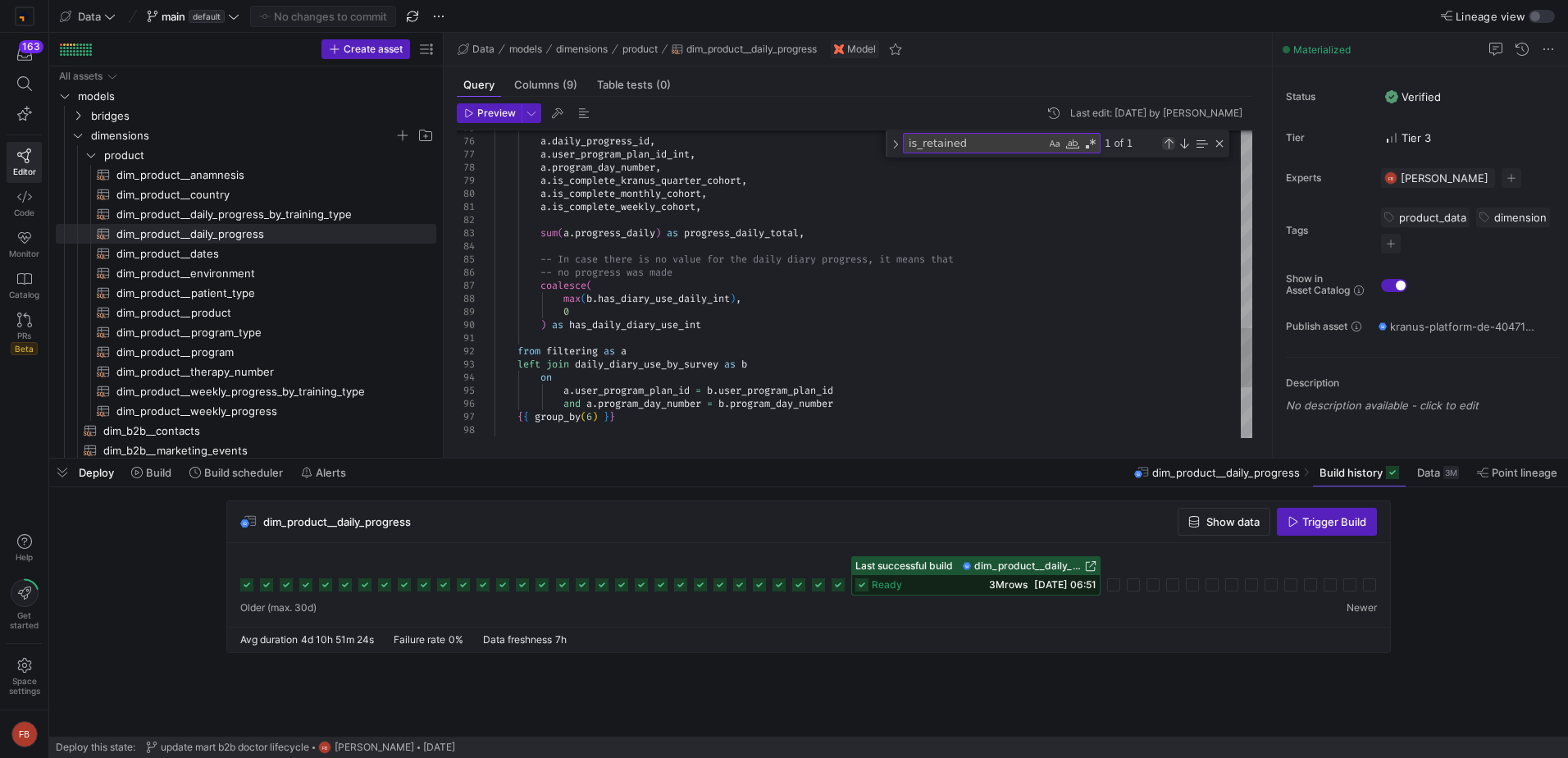
click at [1163, 139] on div "Previous Match (Shift+Enter)" at bounding box center [1169, 143] width 13 height 13
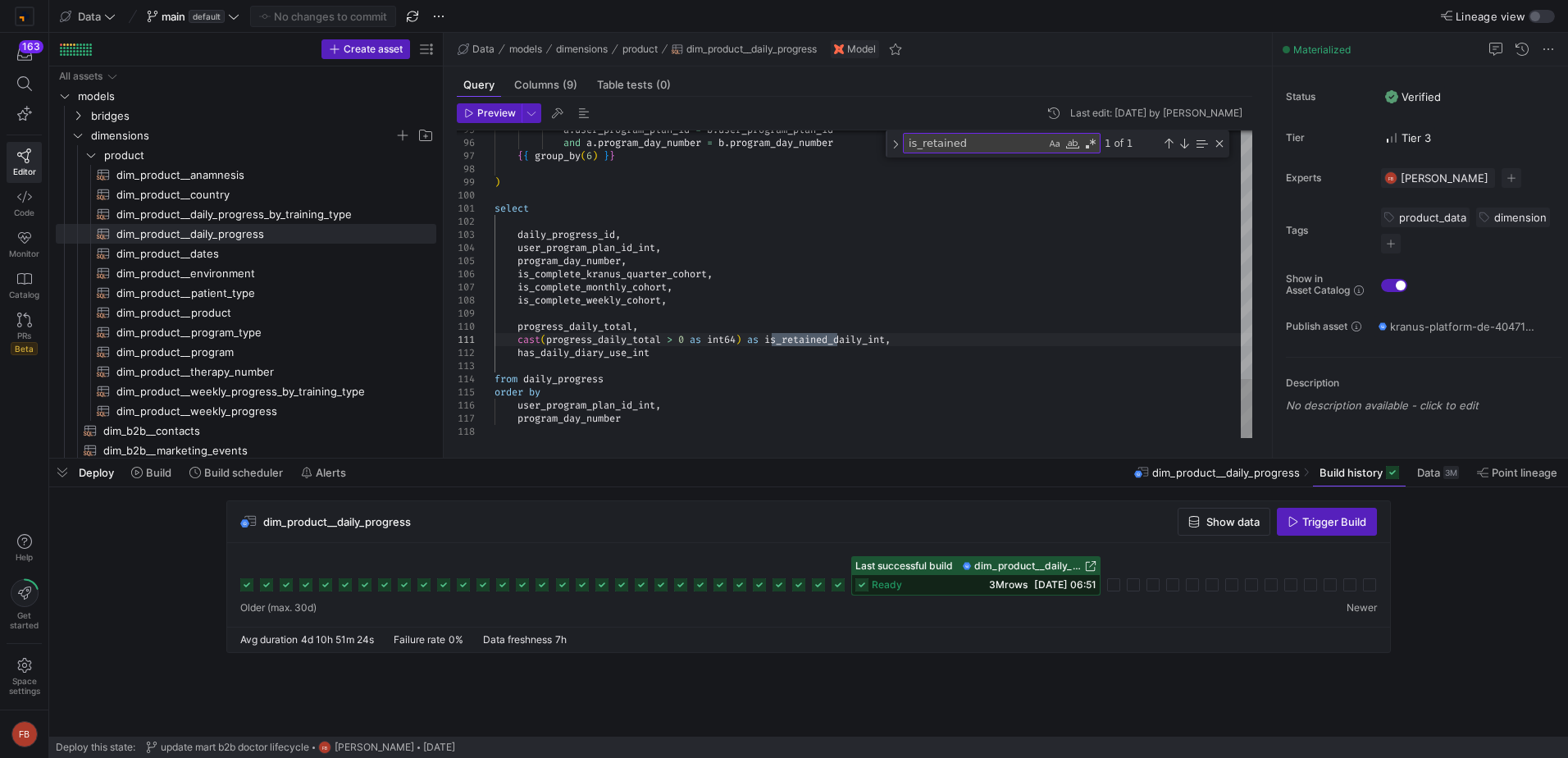
click at [1209, 513] on span "button" at bounding box center [1225, 522] width 91 height 27
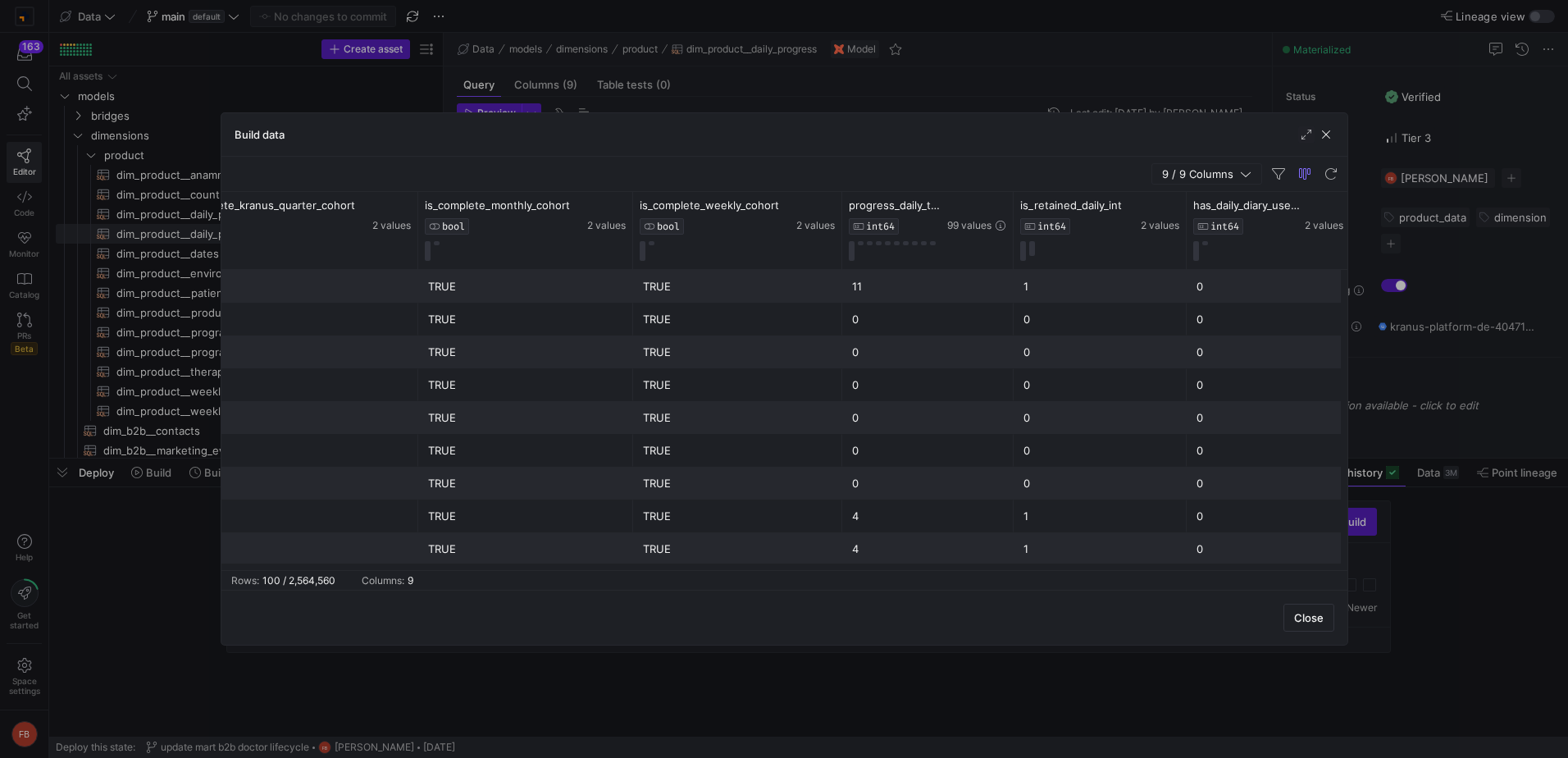
scroll to position [0, 600]
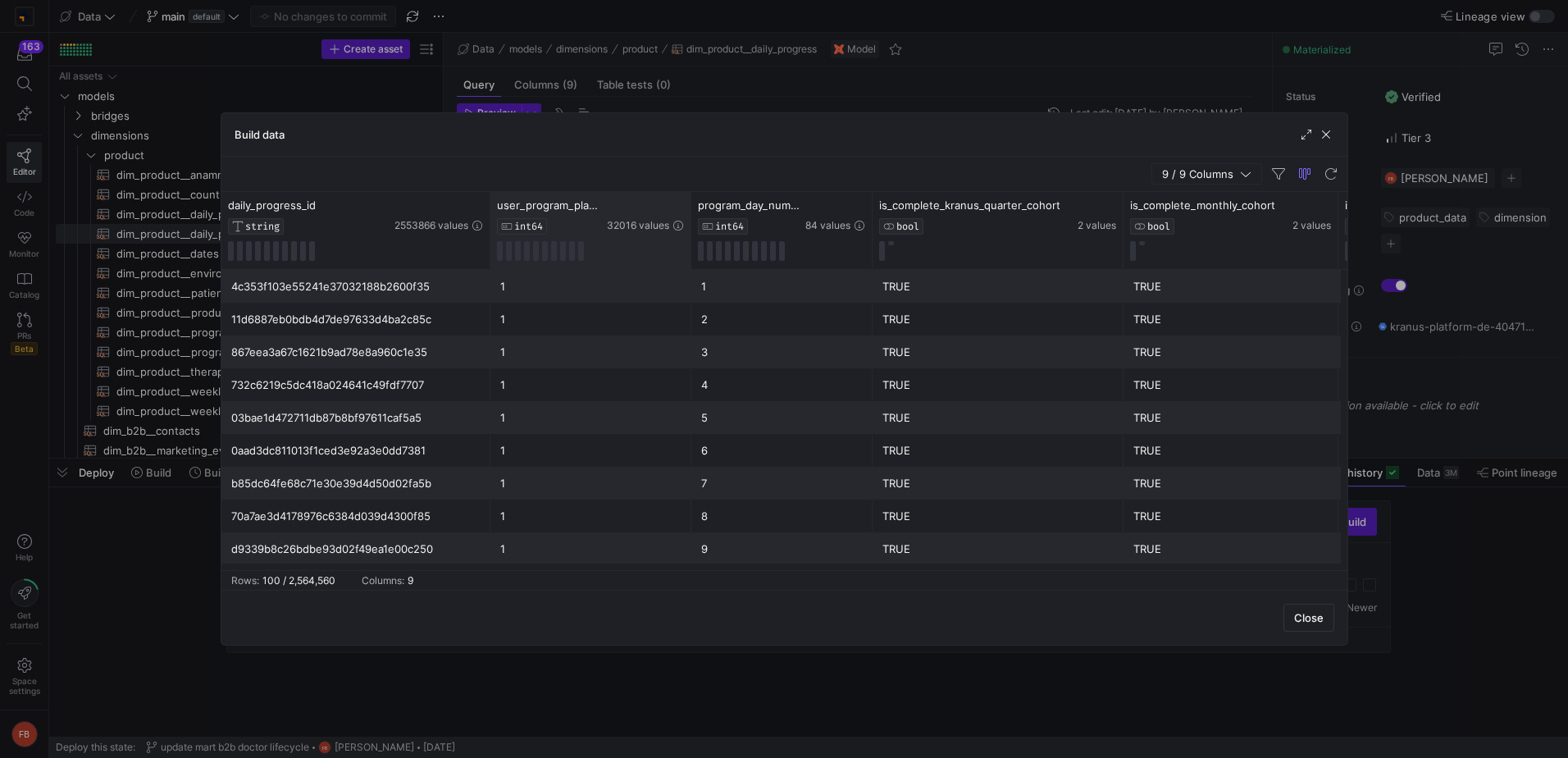
drag, startPoint x: 384, startPoint y: 221, endPoint x: 489, endPoint y: 221, distance: 105.0
click at [489, 221] on div at bounding box center [489, 230] width 7 height 77
